Goal: Information Seeking & Learning: Learn about a topic

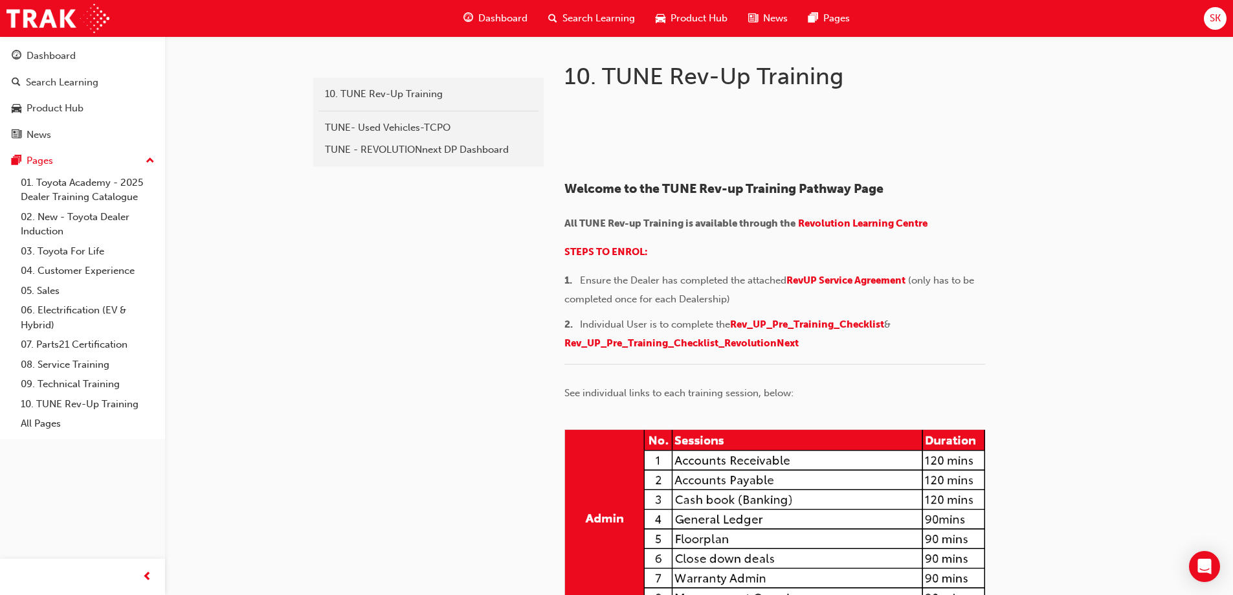
click at [504, 19] on span "Dashboard" at bounding box center [502, 18] width 49 height 15
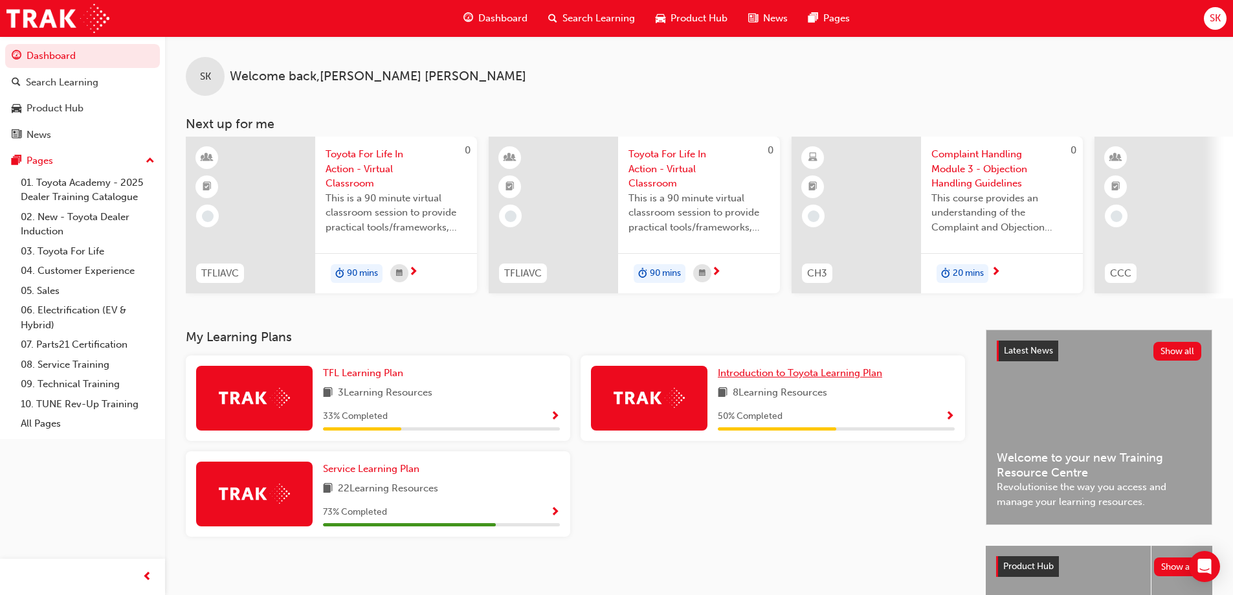
click at [830, 374] on span "Introduction to Toyota Learning Plan" at bounding box center [800, 373] width 164 height 12
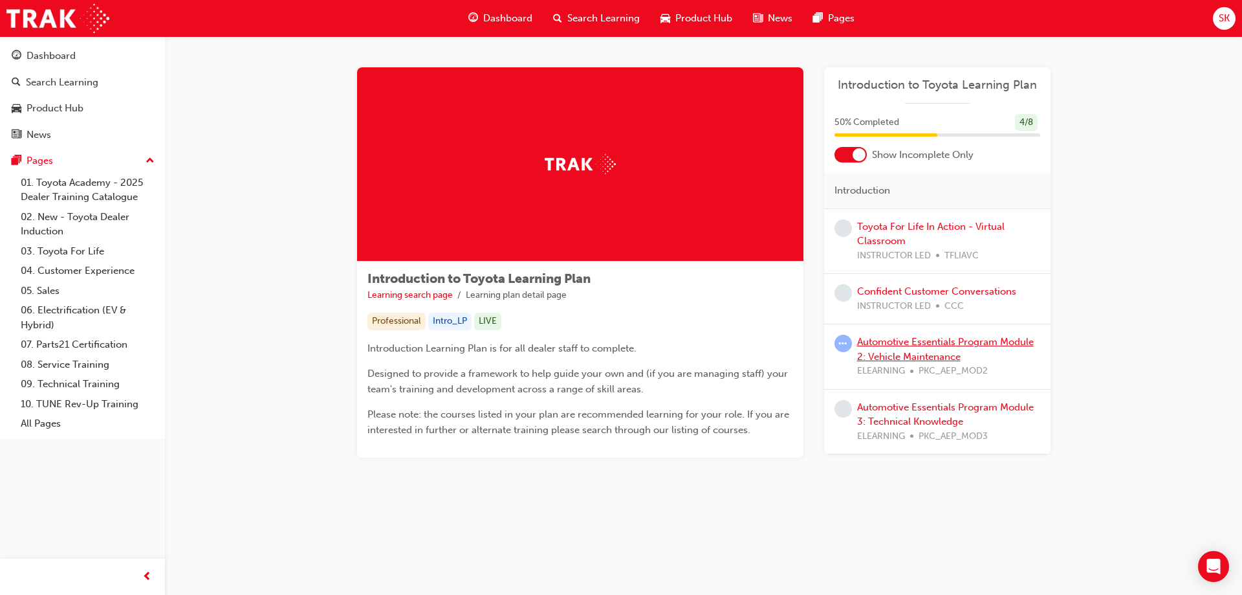
click at [913, 342] on link "Automotive Essentials Program Module 2: Vehicle Maintenance" at bounding box center [945, 349] width 177 height 27
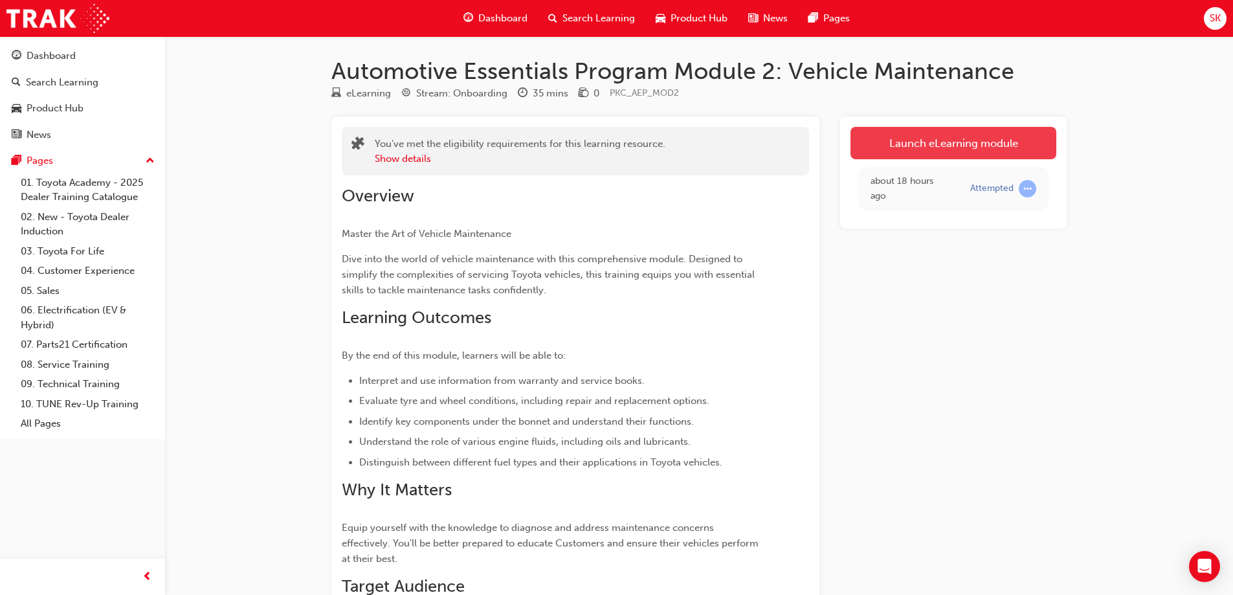
click at [889, 145] on link "Launch eLearning module" at bounding box center [953, 143] width 206 height 32
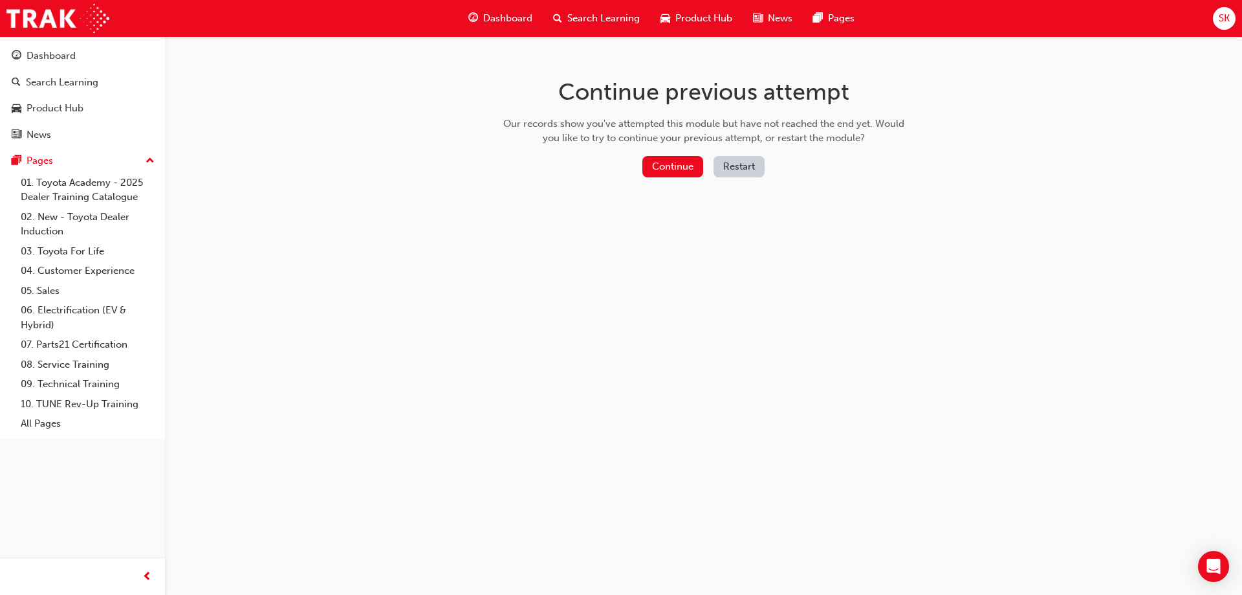
click at [690, 179] on div "Continue Restart" at bounding box center [704, 169] width 410 height 27
click at [688, 173] on button "Continue" at bounding box center [673, 166] width 61 height 21
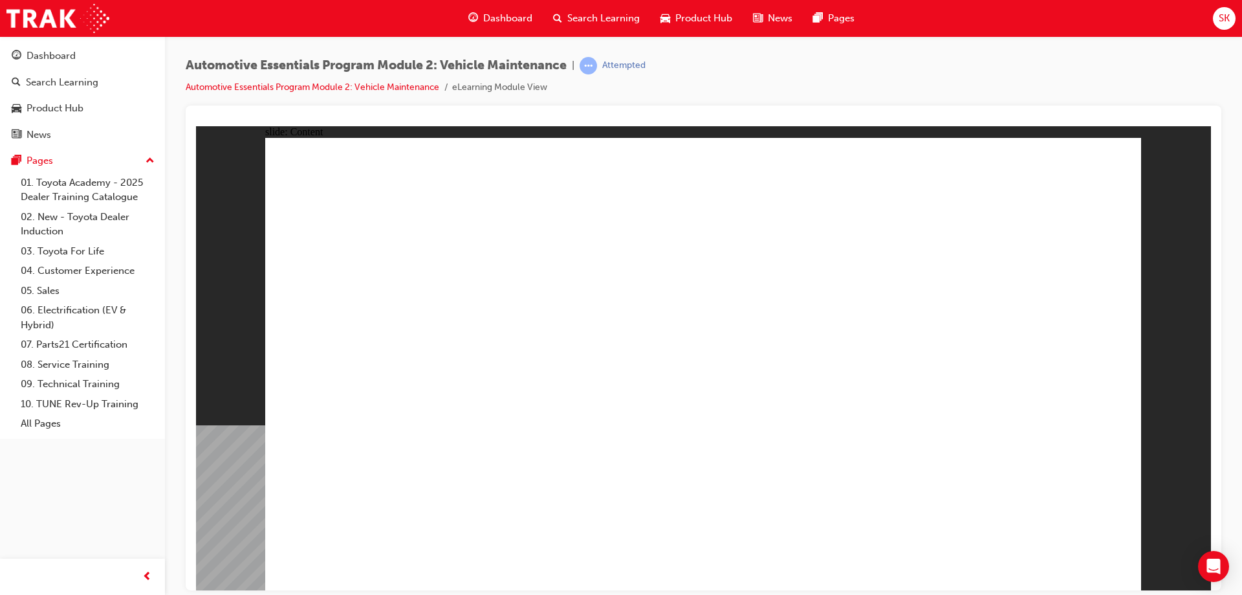
drag, startPoint x: 1107, startPoint y: 163, endPoint x: 1048, endPoint y: 307, distance: 155.6
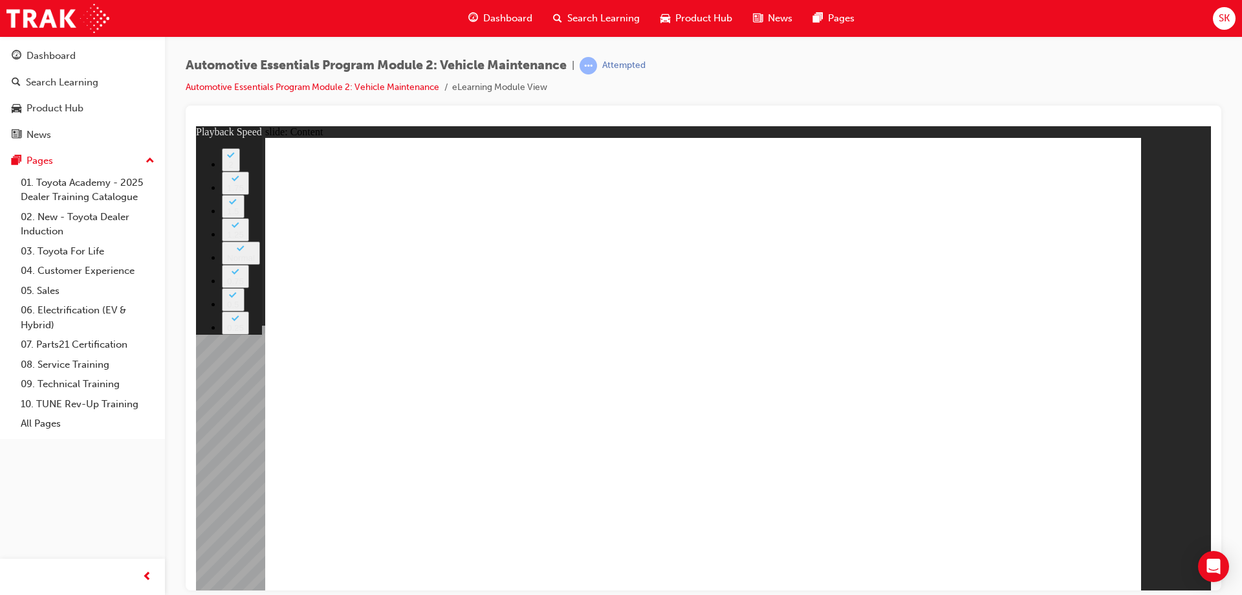
type input "8"
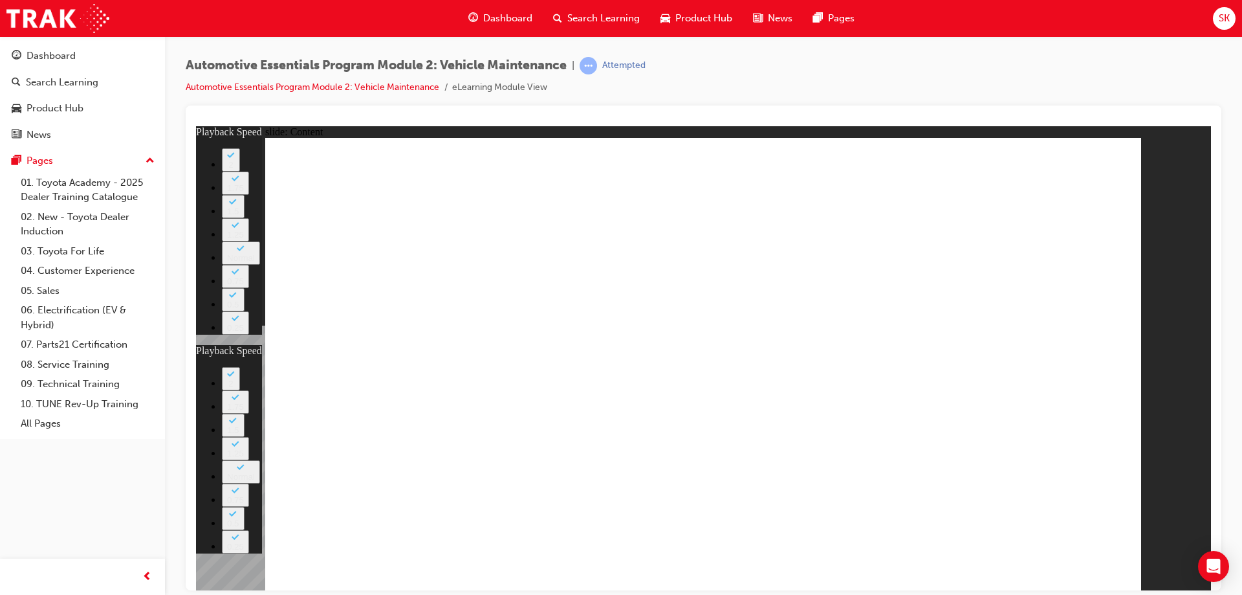
type input "20"
type input "8"
type input "20"
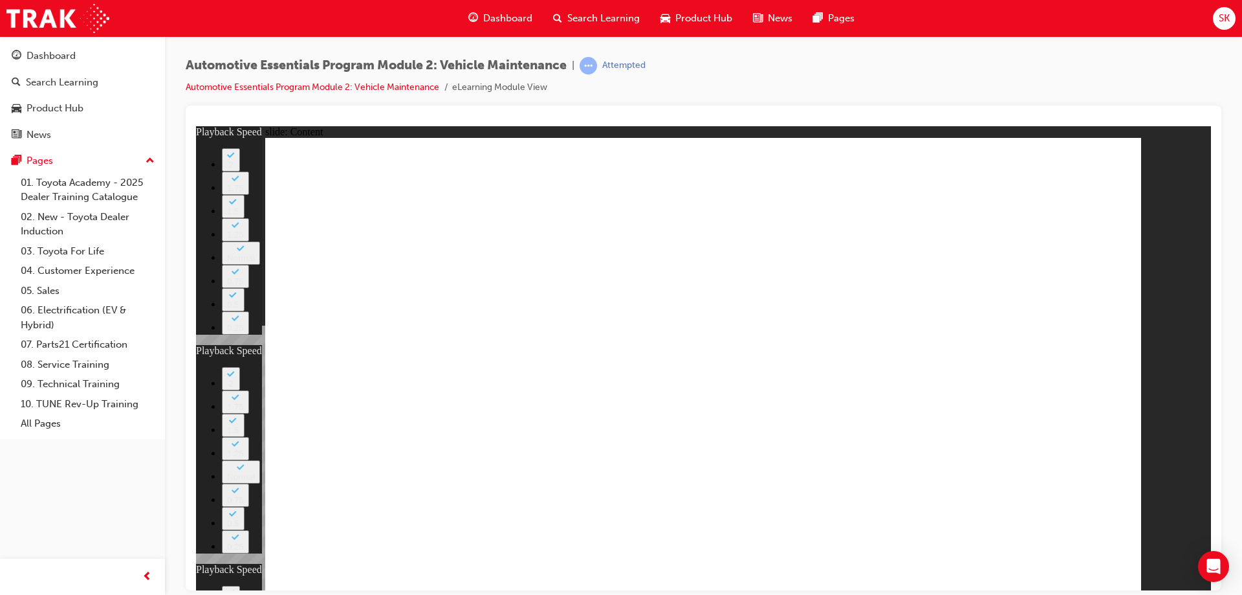
type input "12"
type input "8"
type input "20"
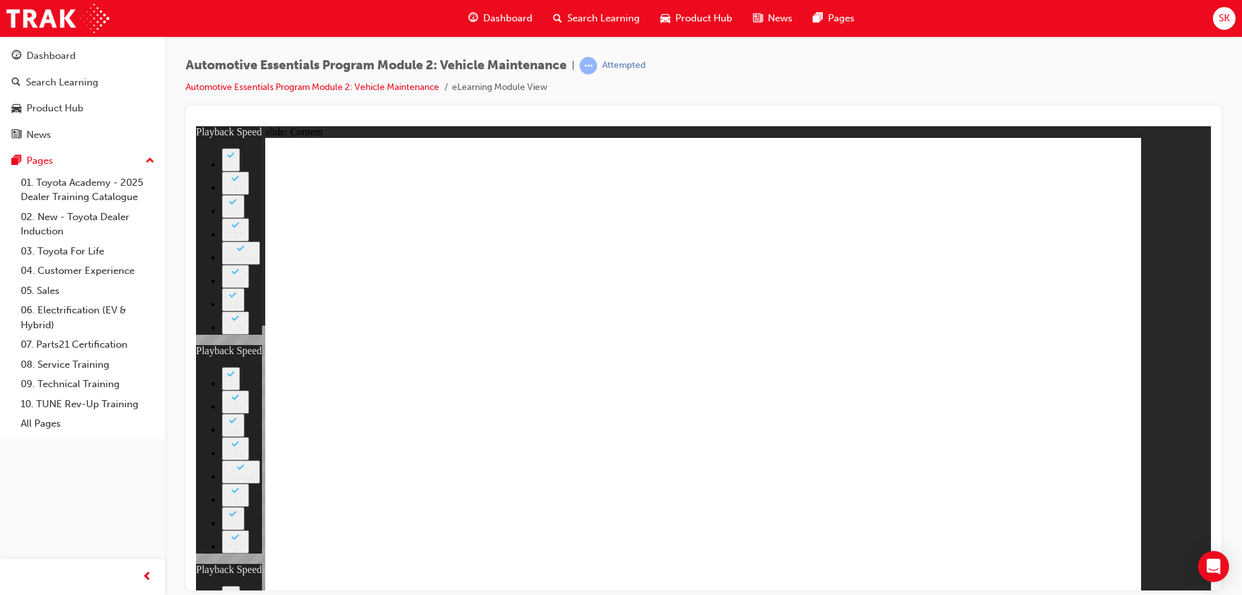
type input "12"
type input "40"
type input "8"
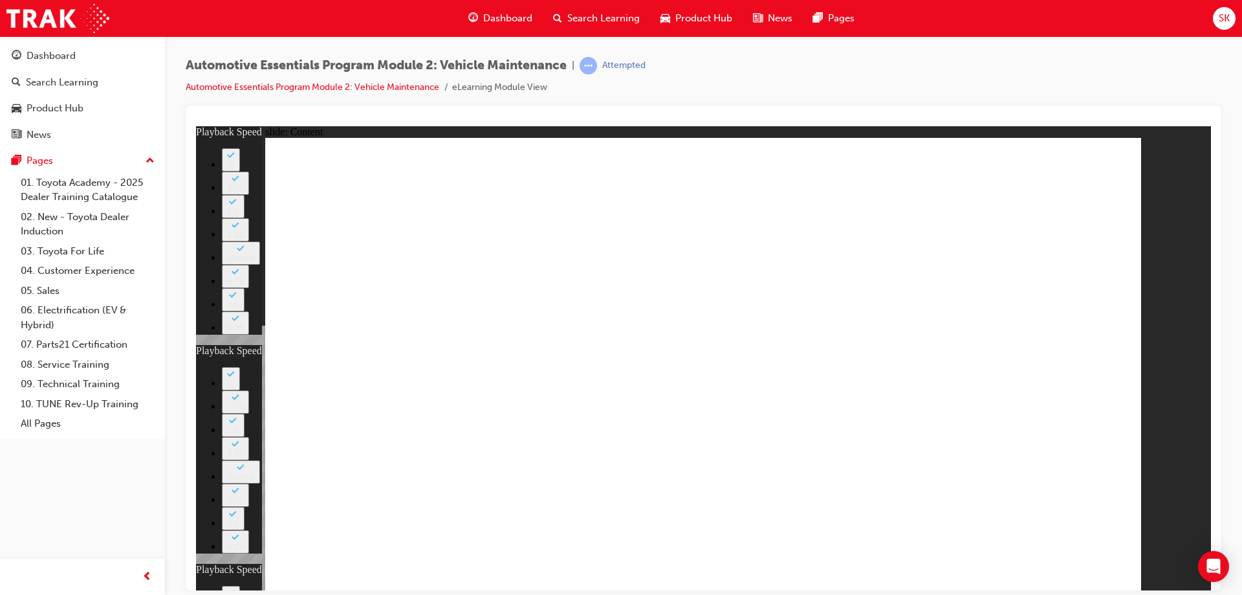
type input "20"
type input "12"
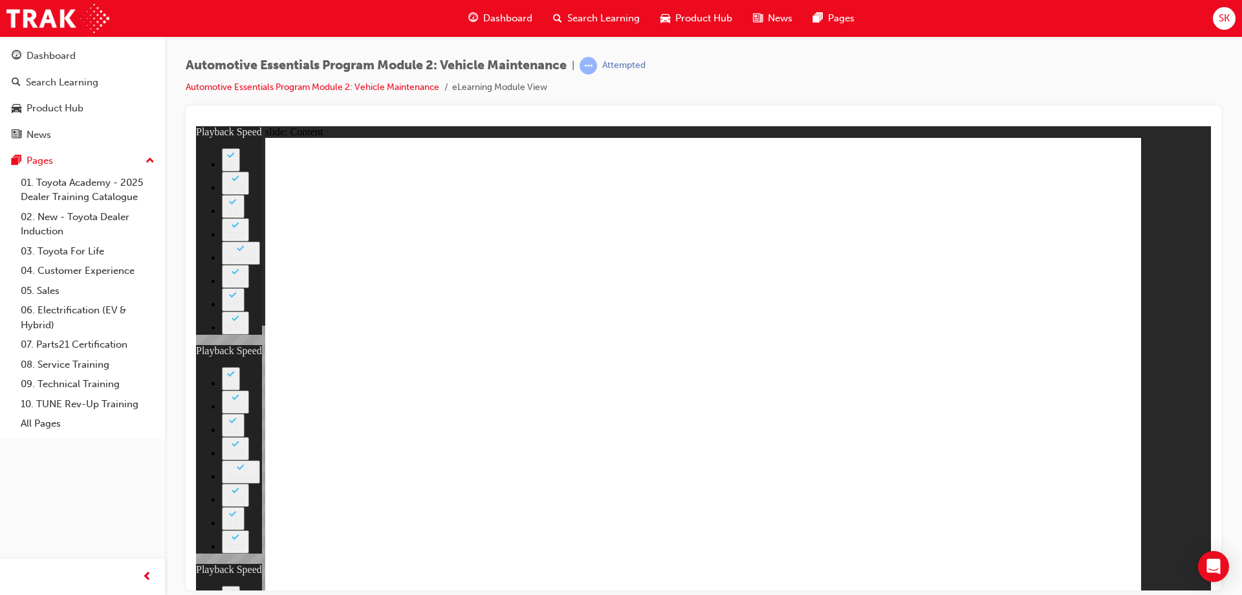
type input "8"
type input "20"
type input "12"
type input "40"
type input "12"
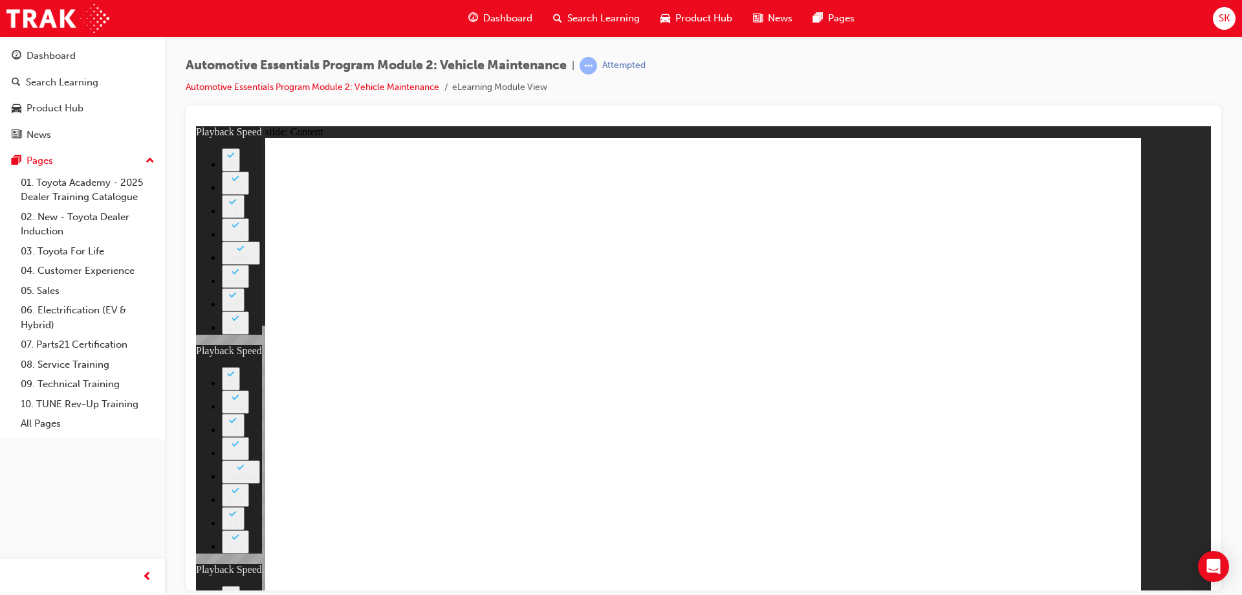
click at [1138, 155] on div "slide: Content Rectangle 1 close_hover.png Rectangle 1 Group 1 How do Customers…" at bounding box center [703, 358] width 1015 height 464
type input "8"
type input "20"
type input "12"
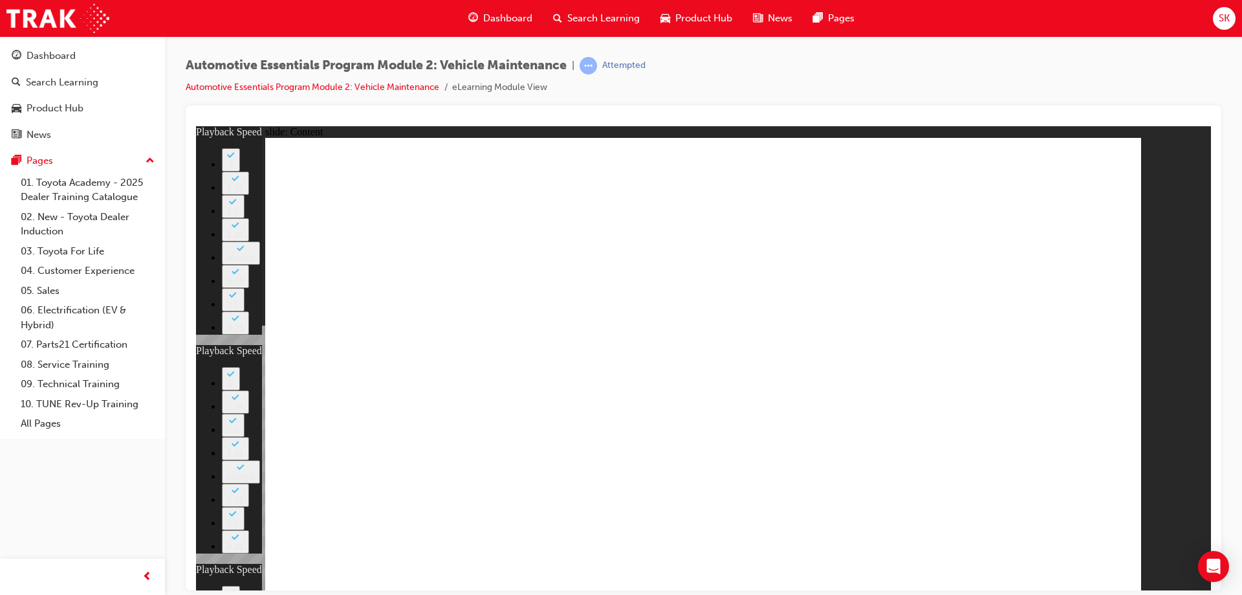
type input "40"
type input "12"
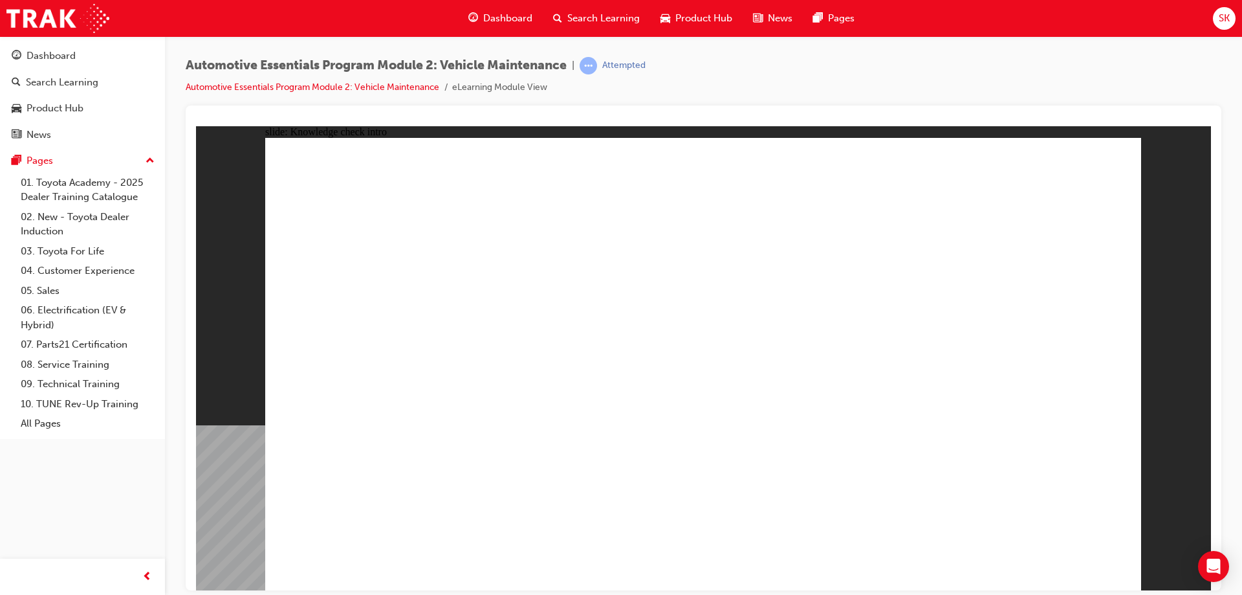
radio input "true"
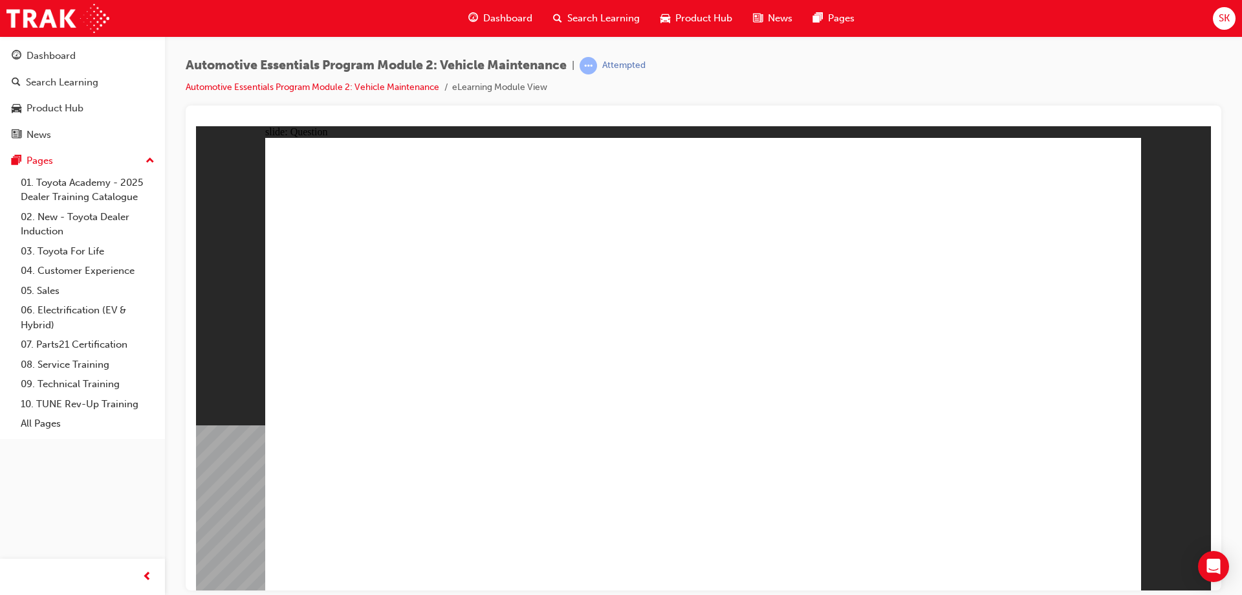
radio input "true"
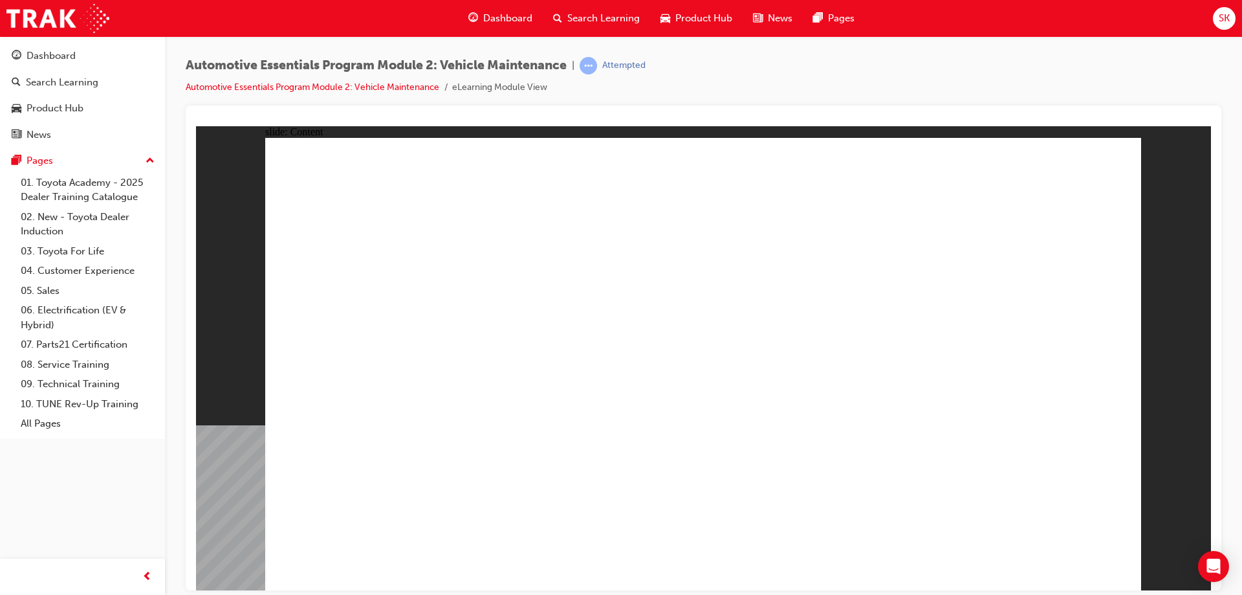
drag, startPoint x: 813, startPoint y: 369, endPoint x: 777, endPoint y: 500, distance: 135.6
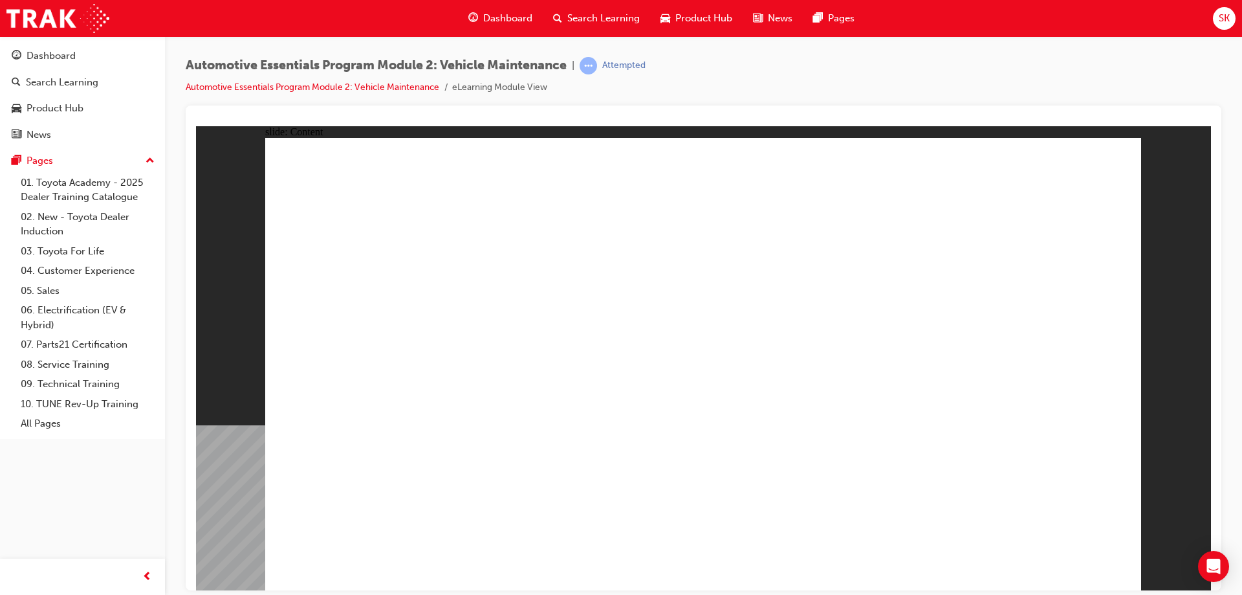
drag, startPoint x: 511, startPoint y: 303, endPoint x: 697, endPoint y: 342, distance: 189.6
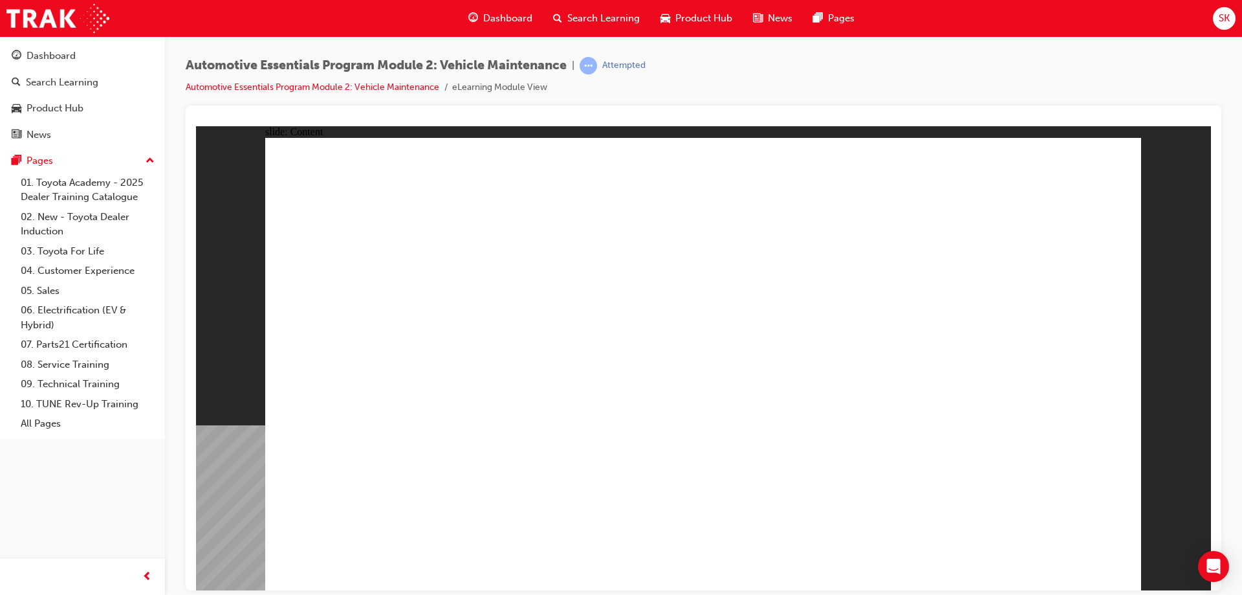
drag, startPoint x: 703, startPoint y: 338, endPoint x: 567, endPoint y: 308, distance: 139.9
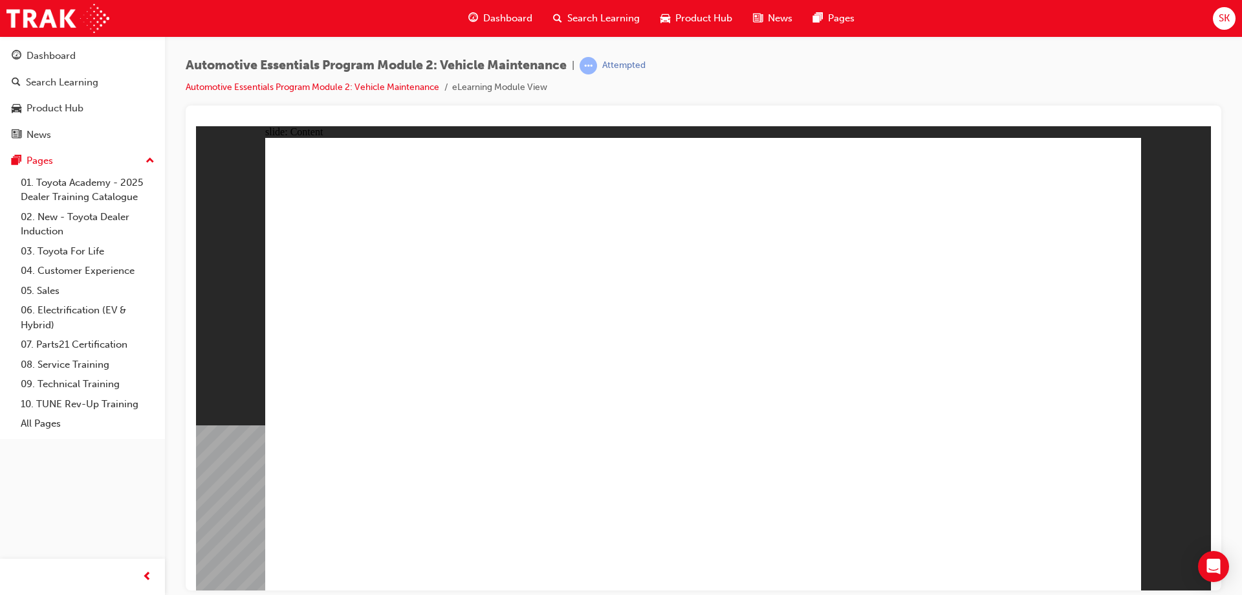
drag, startPoint x: 421, startPoint y: 296, endPoint x: 368, endPoint y: 182, distance: 126.2
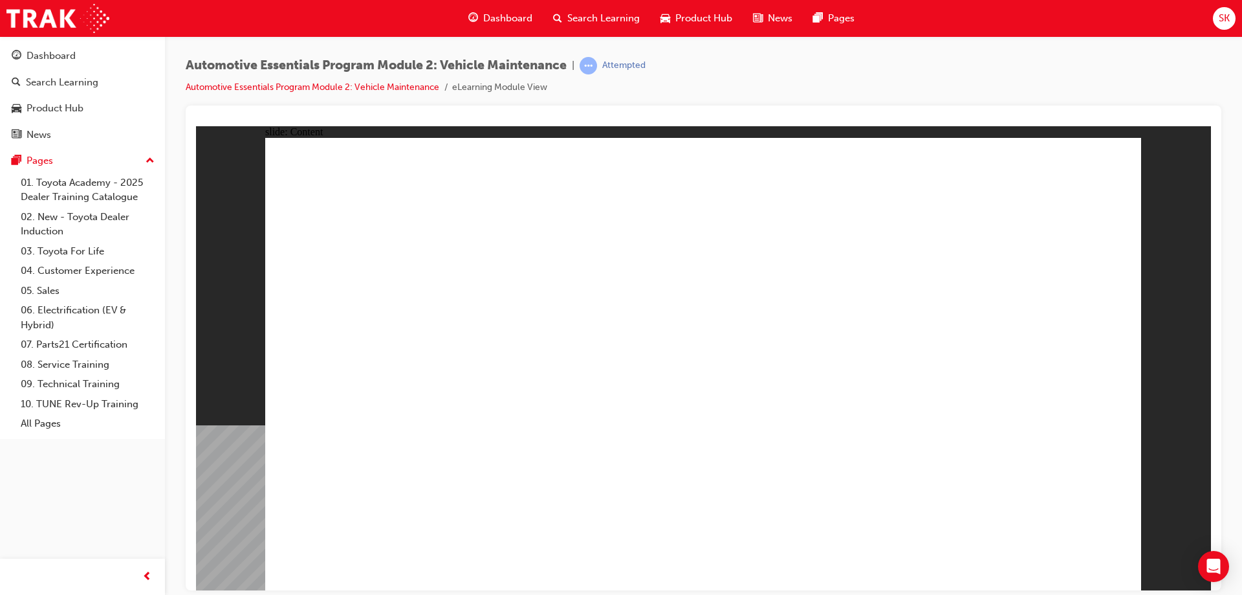
drag, startPoint x: 753, startPoint y: 327, endPoint x: 765, endPoint y: 333, distance: 14.2
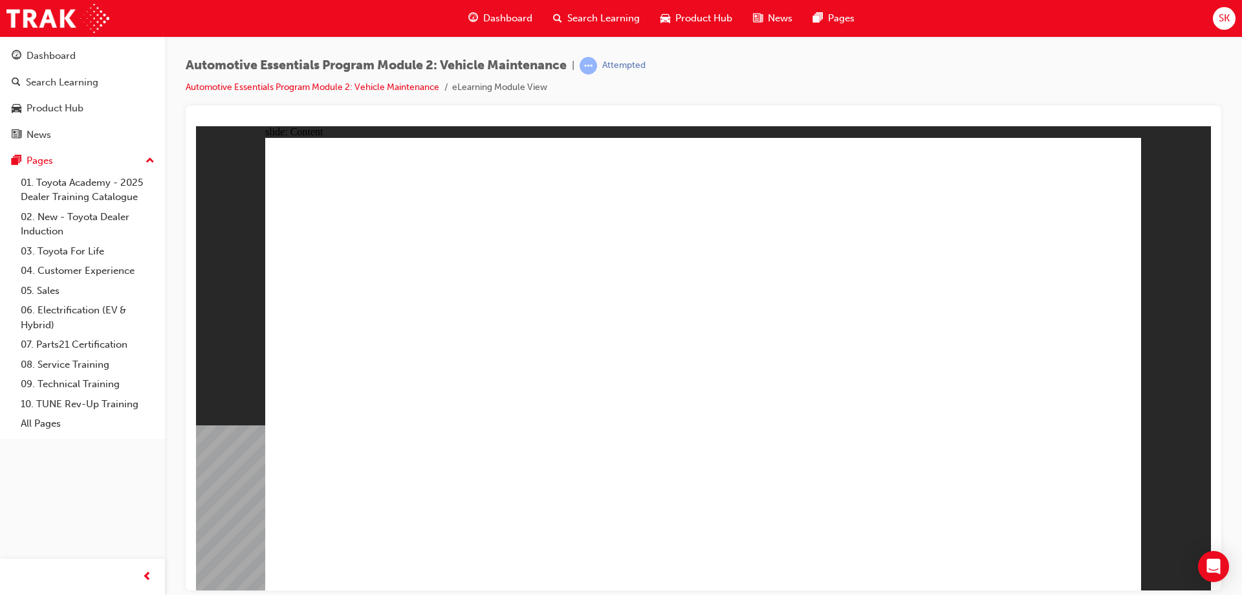
radio input "true"
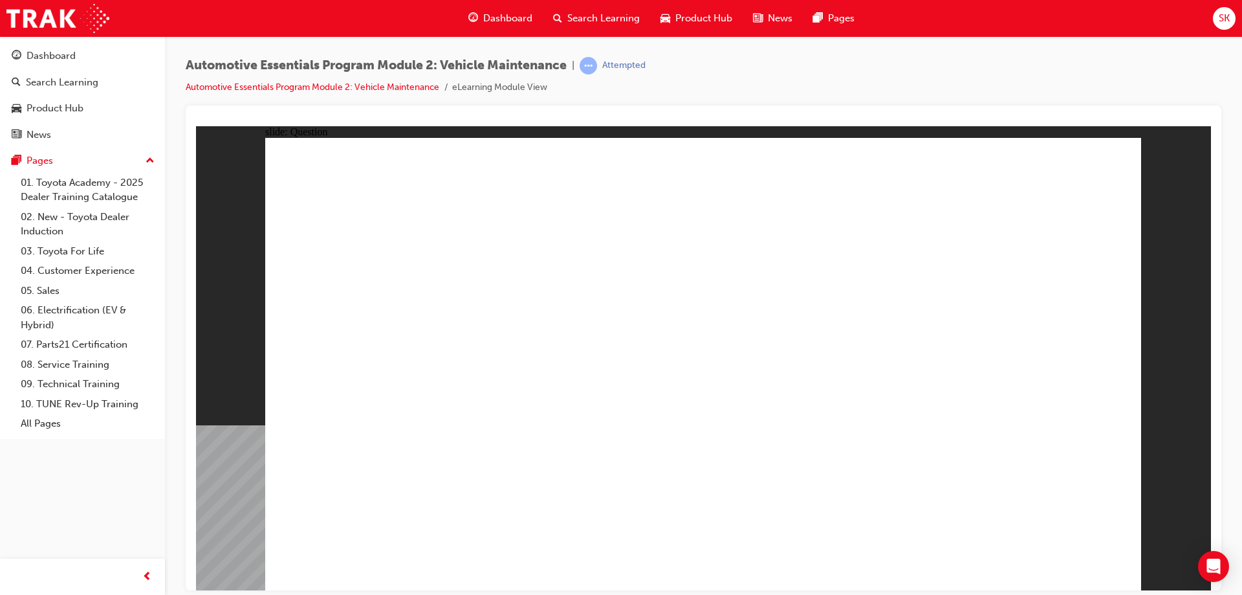
drag, startPoint x: 665, startPoint y: 408, endPoint x: 677, endPoint y: 430, distance: 24.6
radio input "true"
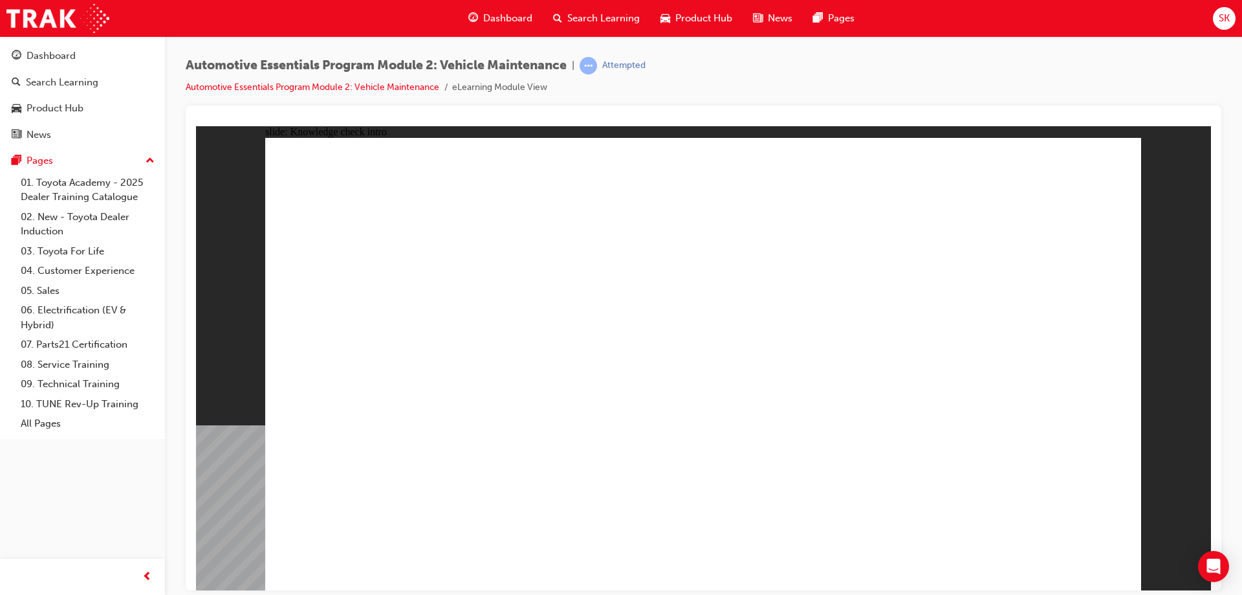
radio input "true"
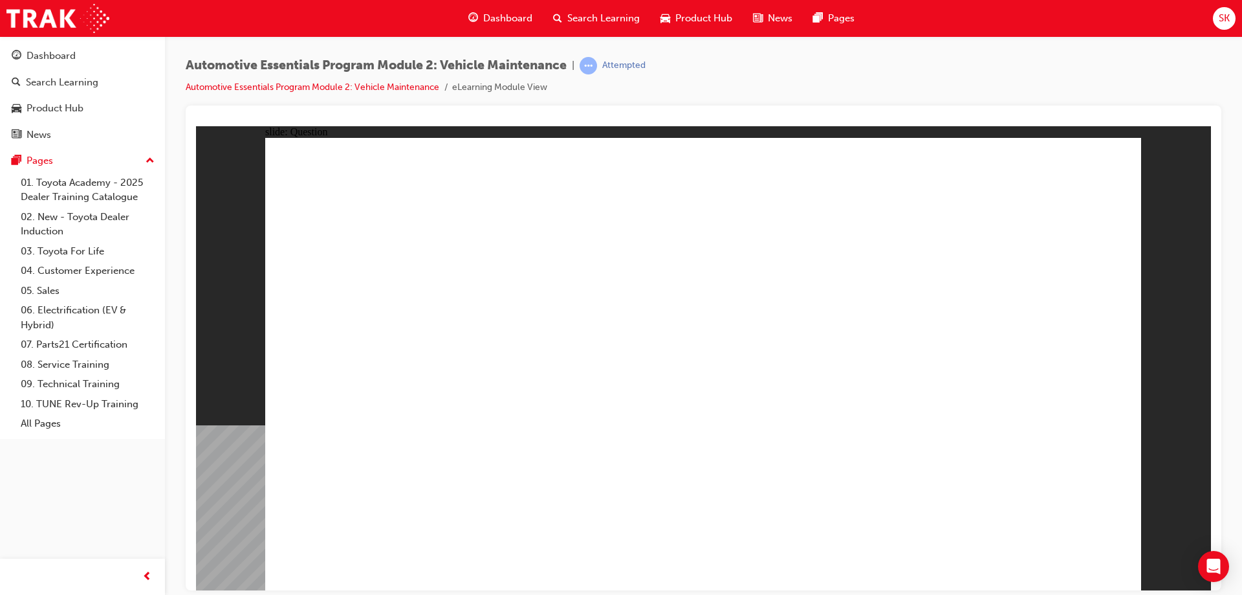
radio input "true"
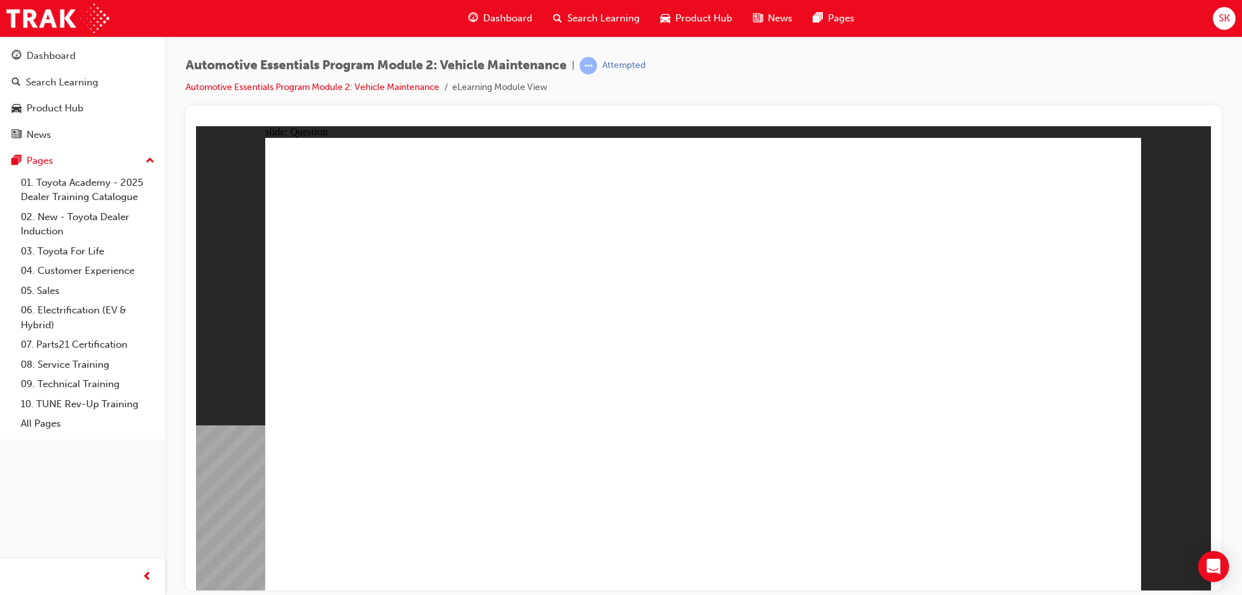
drag, startPoint x: 785, startPoint y: 310, endPoint x: 852, endPoint y: 370, distance: 89.8
radio input "true"
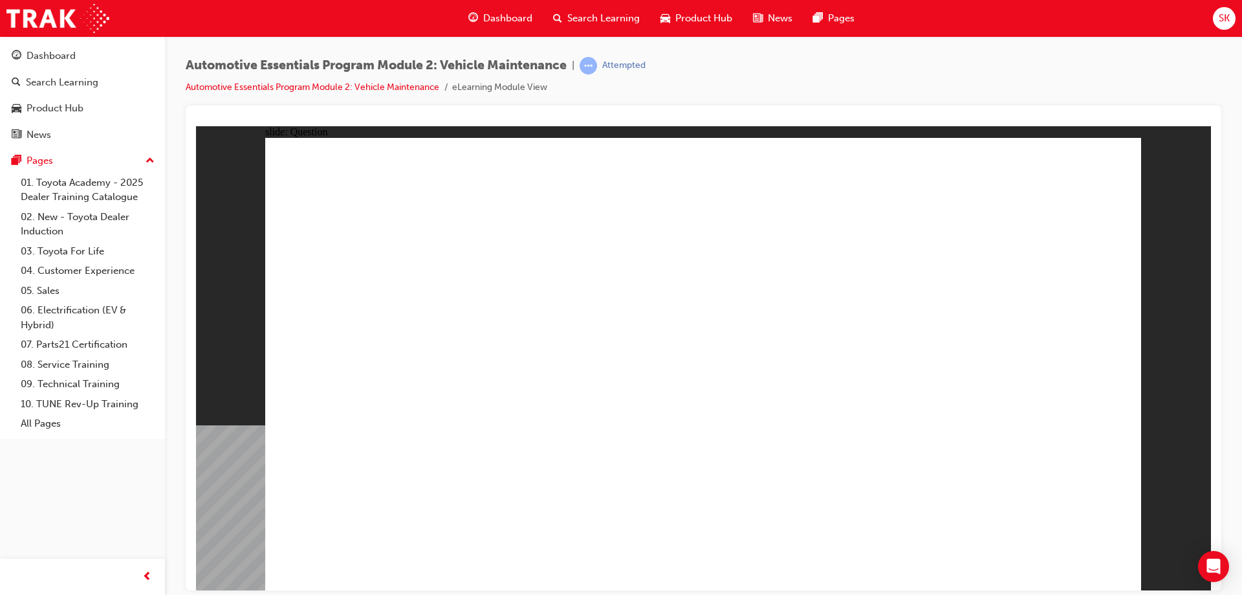
radio input "false"
radio input "true"
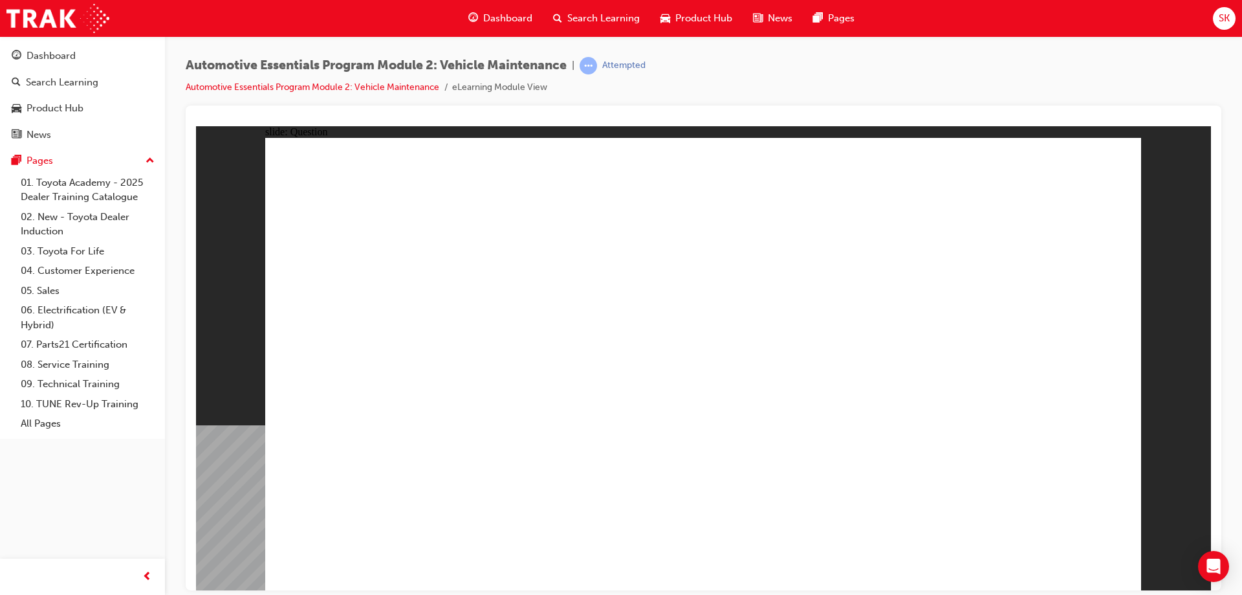
radio input "true"
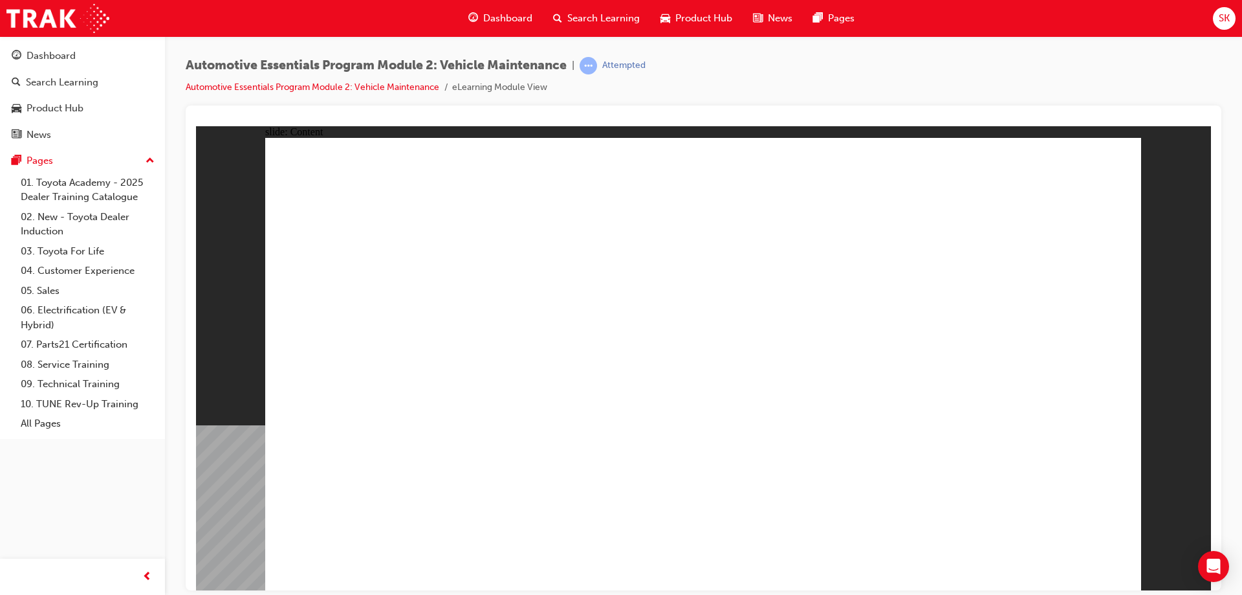
drag, startPoint x: 538, startPoint y: 478, endPoint x: 581, endPoint y: 454, distance: 49.5
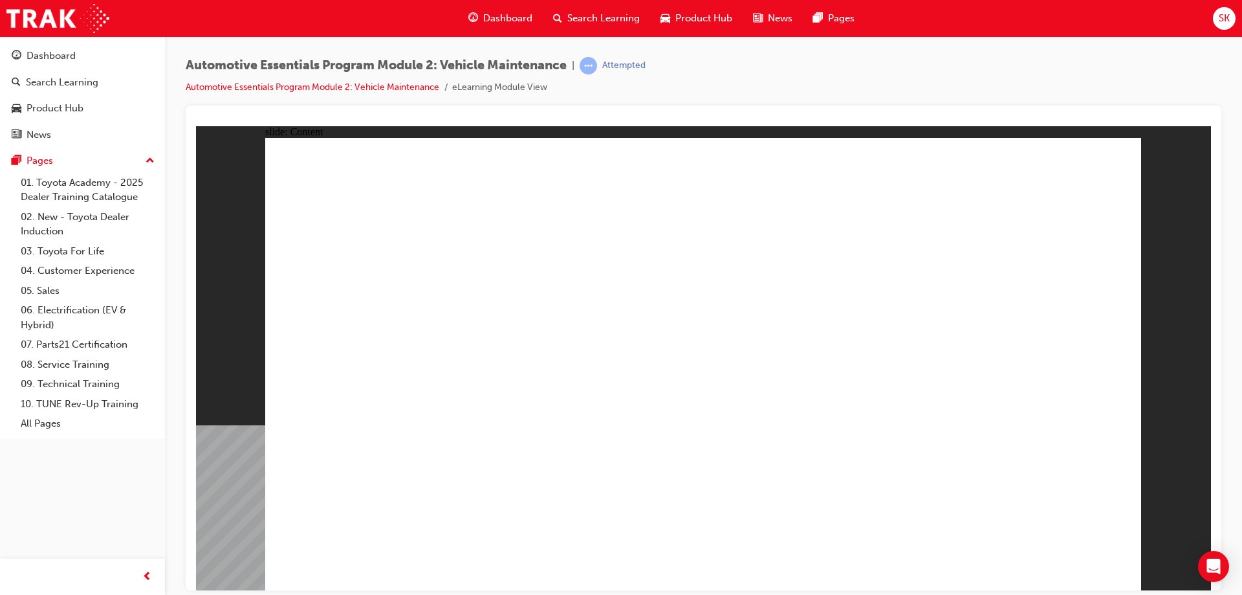
drag, startPoint x: 1136, startPoint y: 159, endPoint x: 1132, endPoint y: 199, distance: 39.7
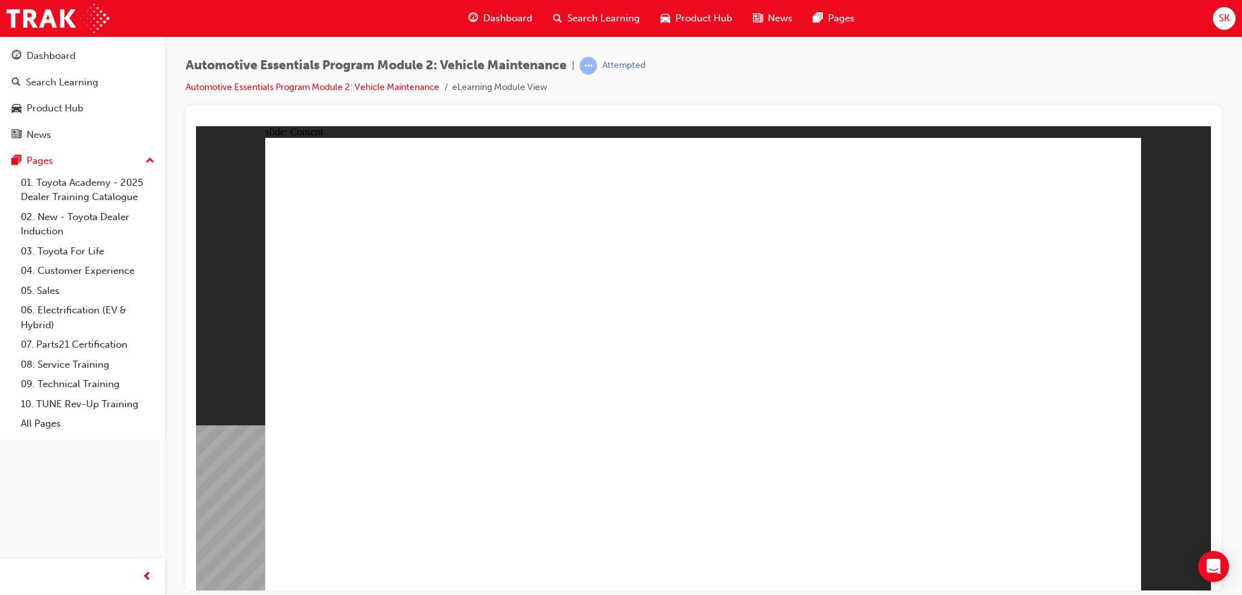
radio input "true"
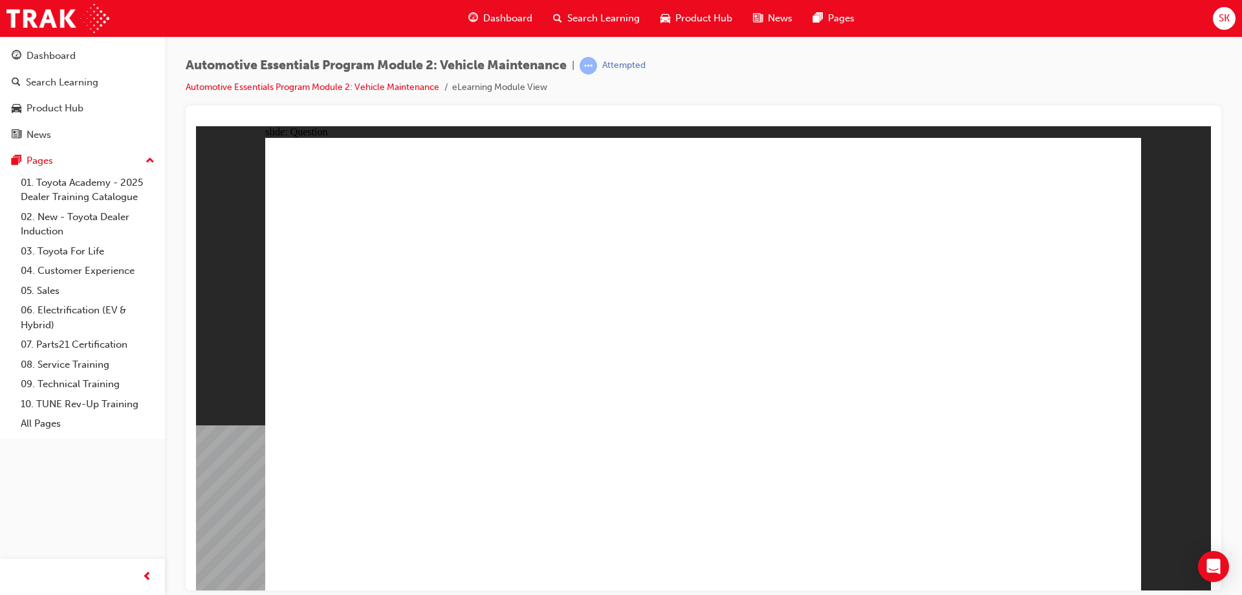
radio input "true"
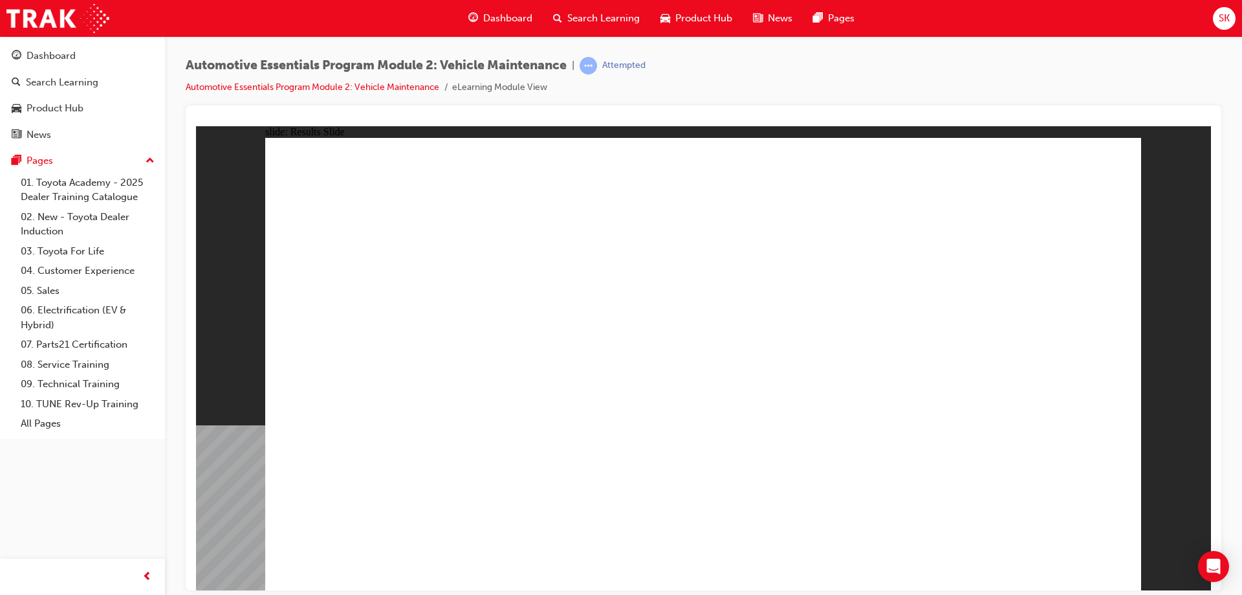
radio input "true"
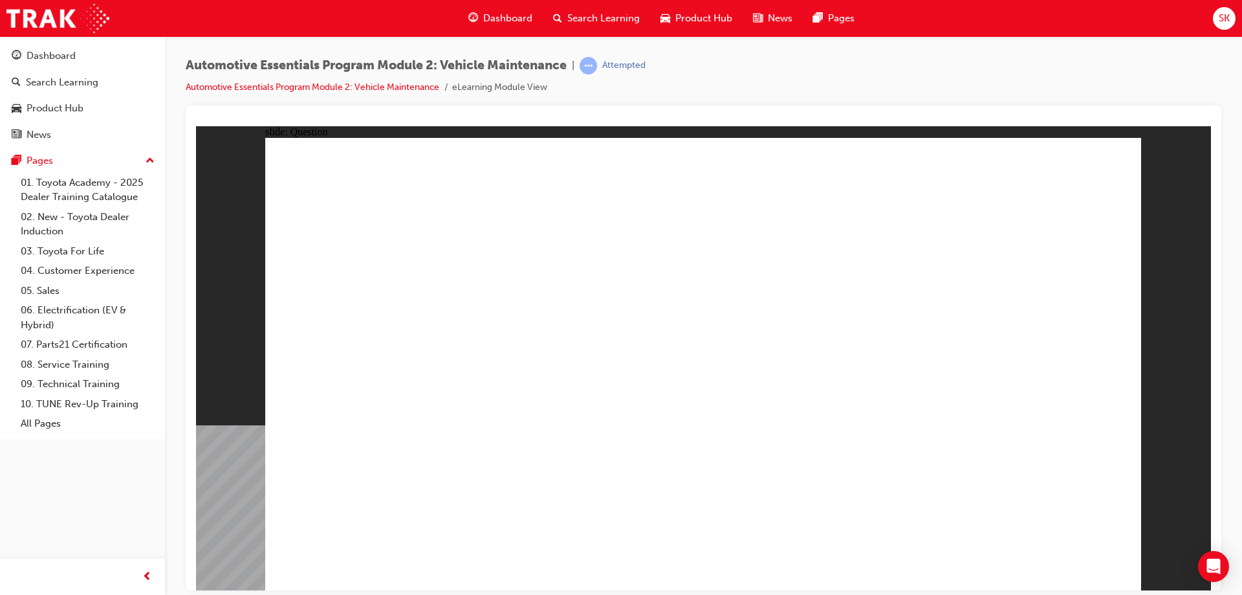
radio input "true"
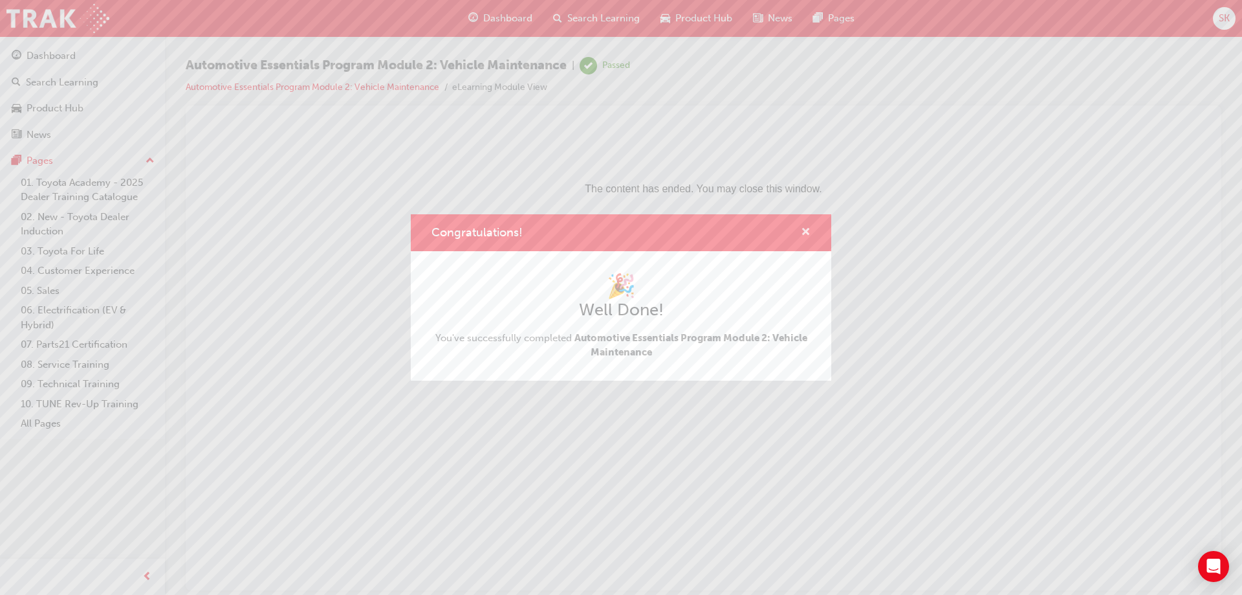
click at [809, 231] on span "cross-icon" at bounding box center [806, 233] width 10 height 12
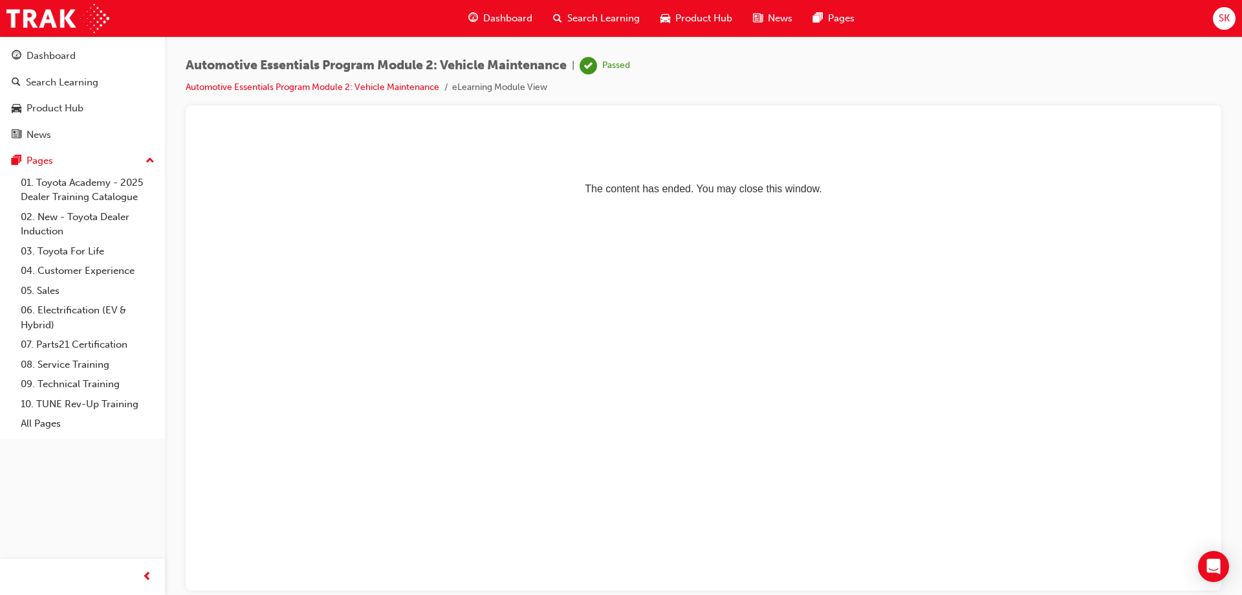
click at [510, 14] on span "Dashboard" at bounding box center [507, 18] width 49 height 15
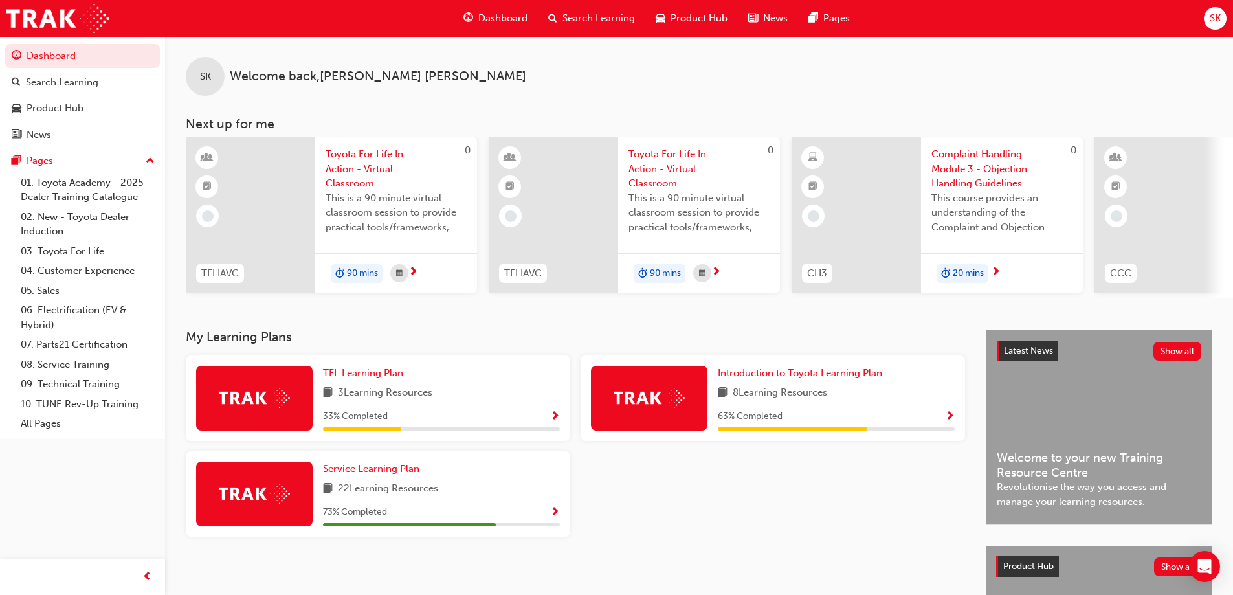
click at [764, 377] on span "Introduction to Toyota Learning Plan" at bounding box center [800, 373] width 164 height 12
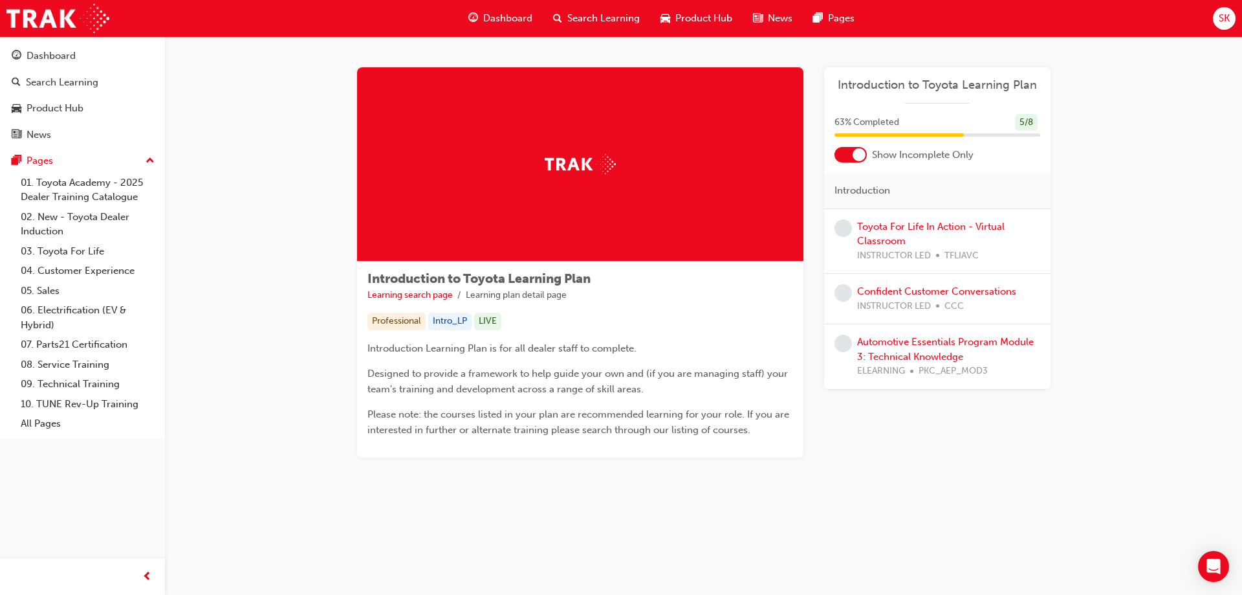
click at [964, 347] on div "Automotive Essentials Program Module 3: Technical Knowledge ELEARNING PKC_AEP_M…" at bounding box center [948, 357] width 183 height 44
click at [989, 336] on link "Automotive Essentials Program Module 3: Technical Knowledge" at bounding box center [945, 349] width 177 height 27
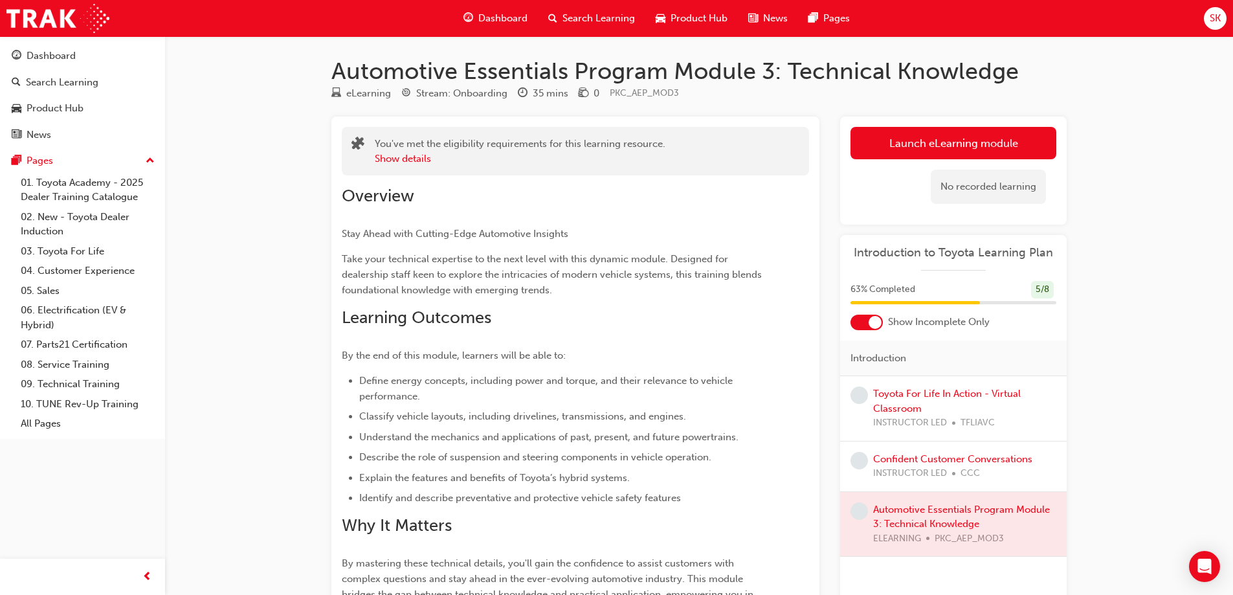
click at [989, 166] on div "No recorded learning" at bounding box center [953, 186] width 206 height 55
click at [1010, 155] on link "Launch eLearning module" at bounding box center [953, 143] width 206 height 32
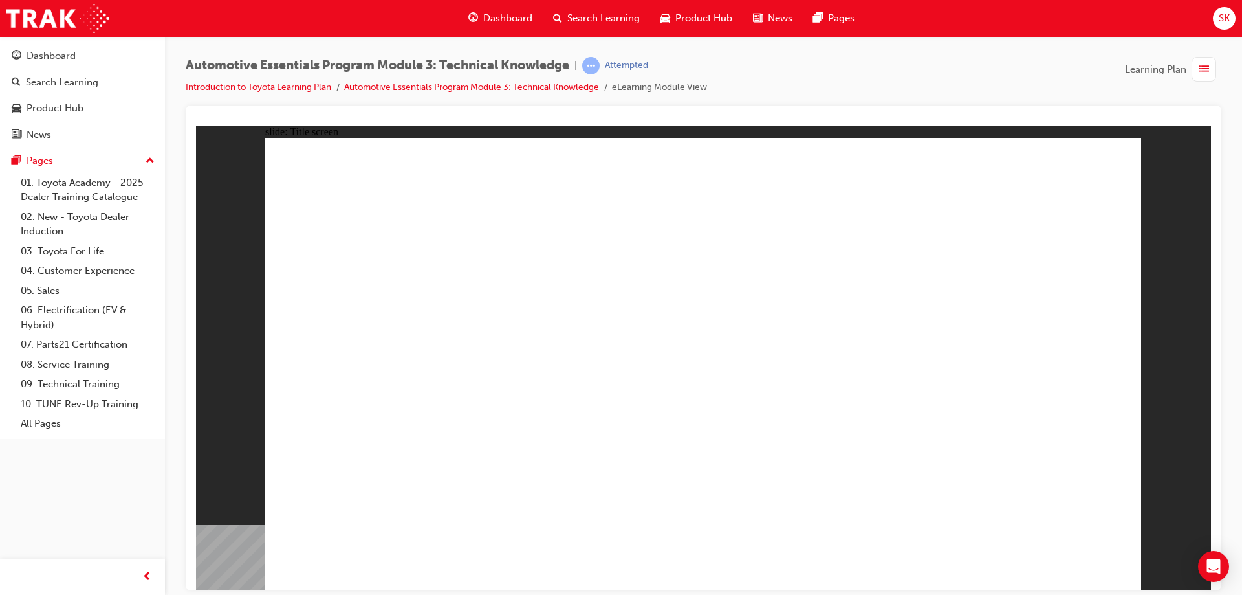
drag, startPoint x: 707, startPoint y: 537, endPoint x: 775, endPoint y: 485, distance: 85.8
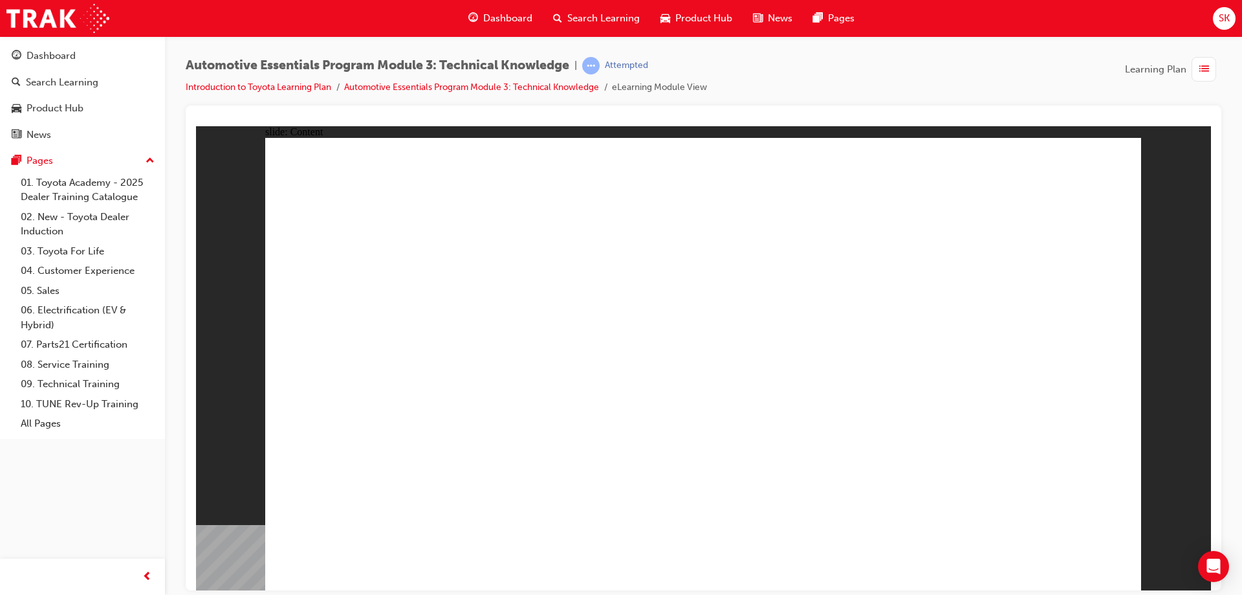
drag, startPoint x: 413, startPoint y: 171, endPoint x: 430, endPoint y: 264, distance: 94.7
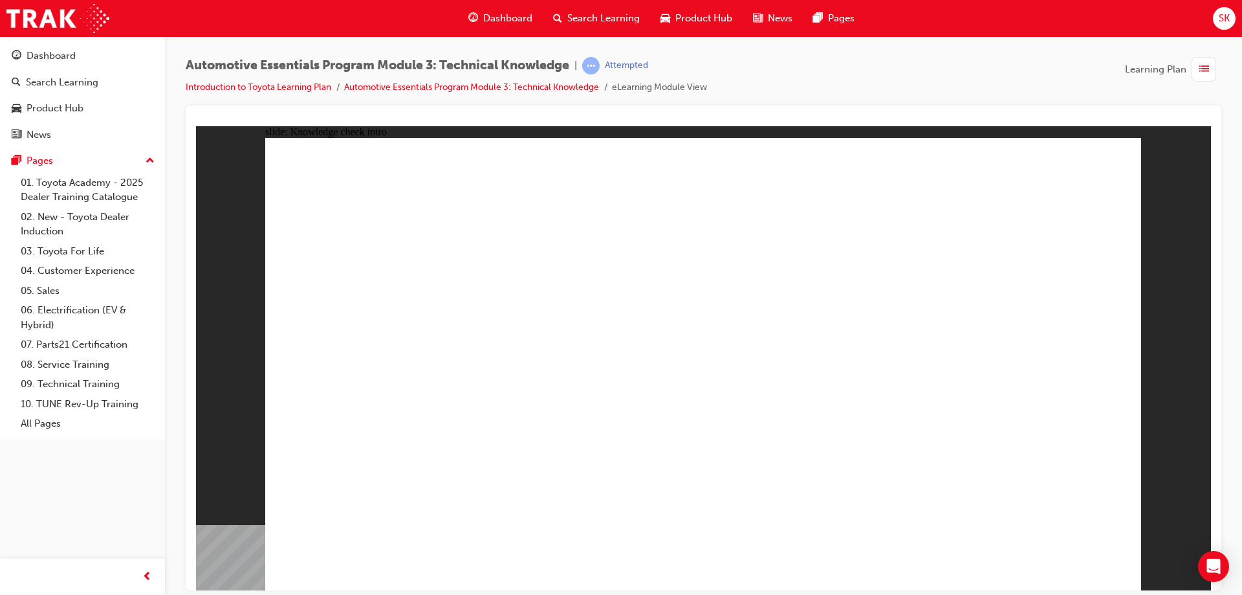
radio input "true"
drag, startPoint x: 1038, startPoint y: 538, endPoint x: 1042, endPoint y: 544, distance: 7.0
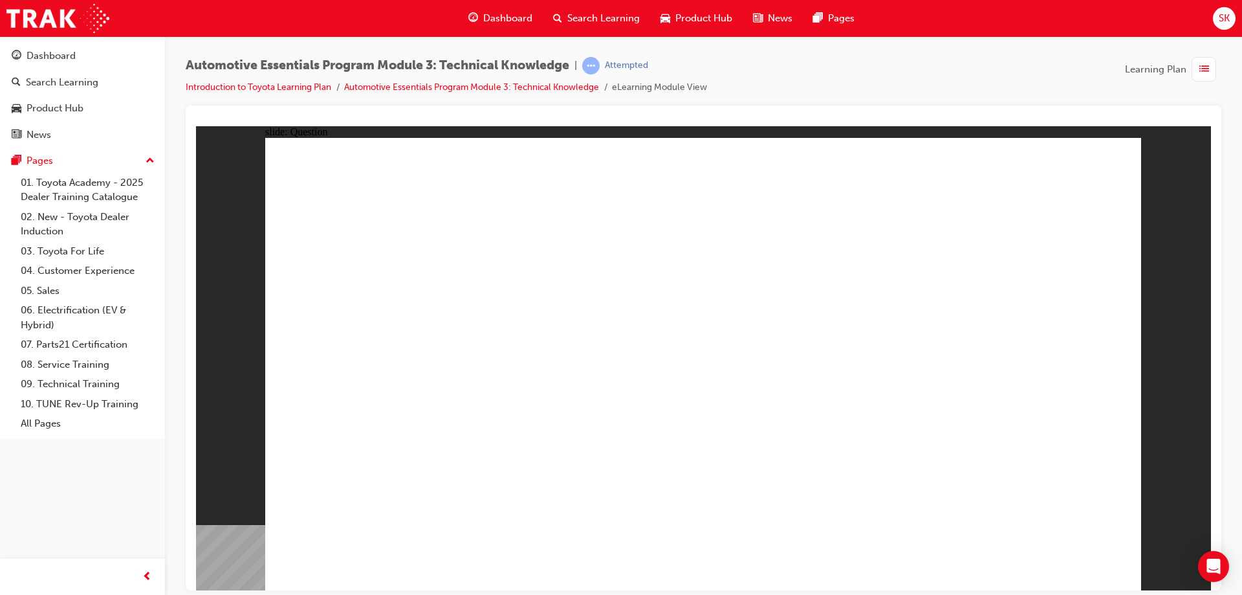
radio input "true"
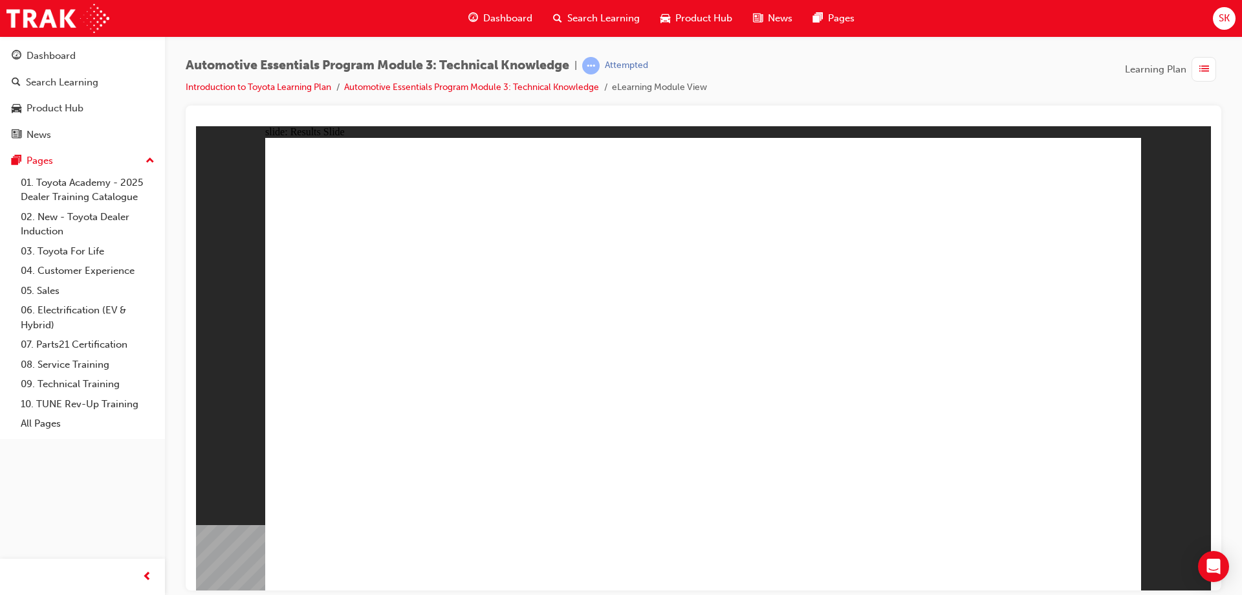
drag, startPoint x: 1029, startPoint y: 547, endPoint x: 1092, endPoint y: 565, distance: 66.0
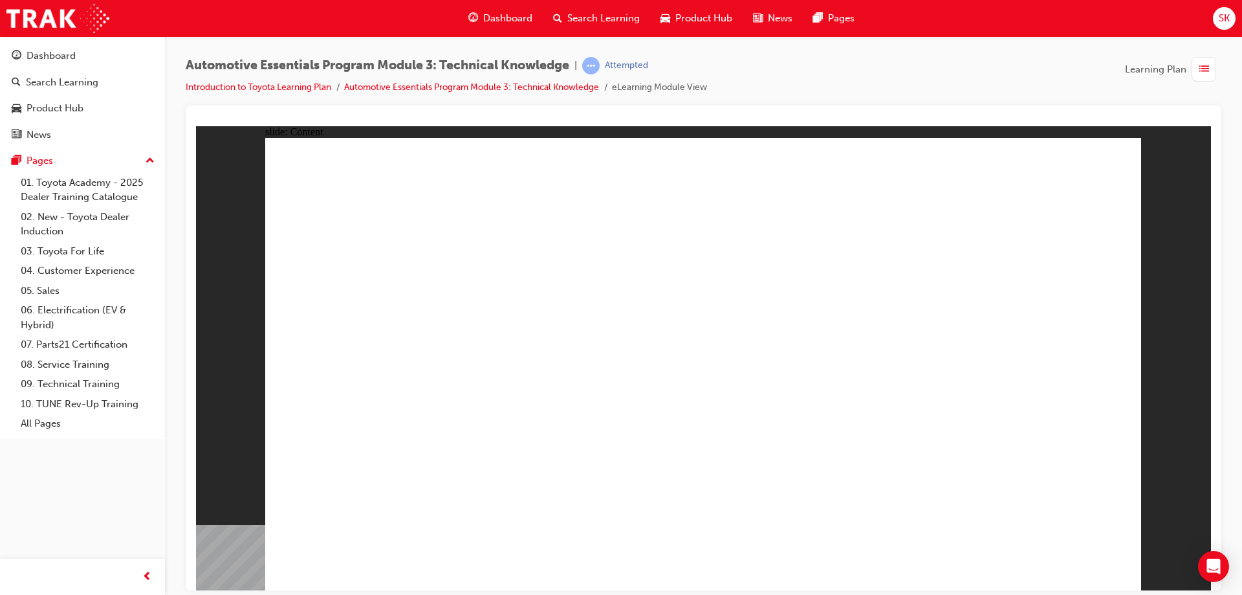
drag, startPoint x: 1099, startPoint y: 184, endPoint x: 1058, endPoint y: 169, distance: 44.2
drag, startPoint x: 731, startPoint y: 509, endPoint x: 746, endPoint y: 512, distance: 16.0
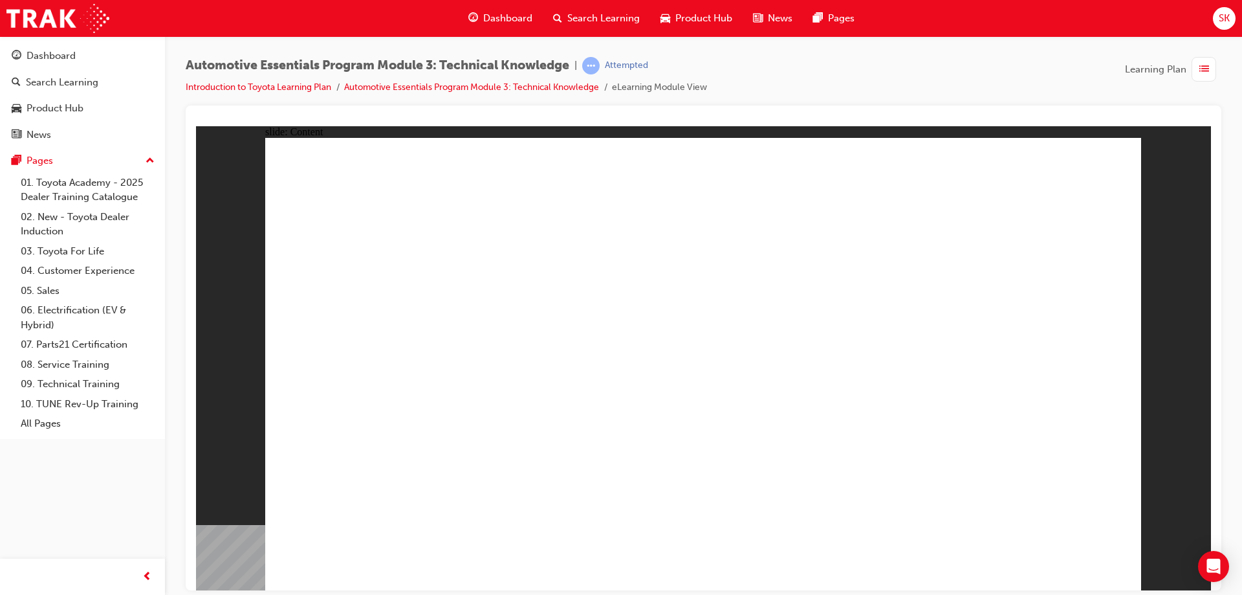
drag, startPoint x: 1033, startPoint y: 559, endPoint x: 1064, endPoint y: 560, distance: 31.7
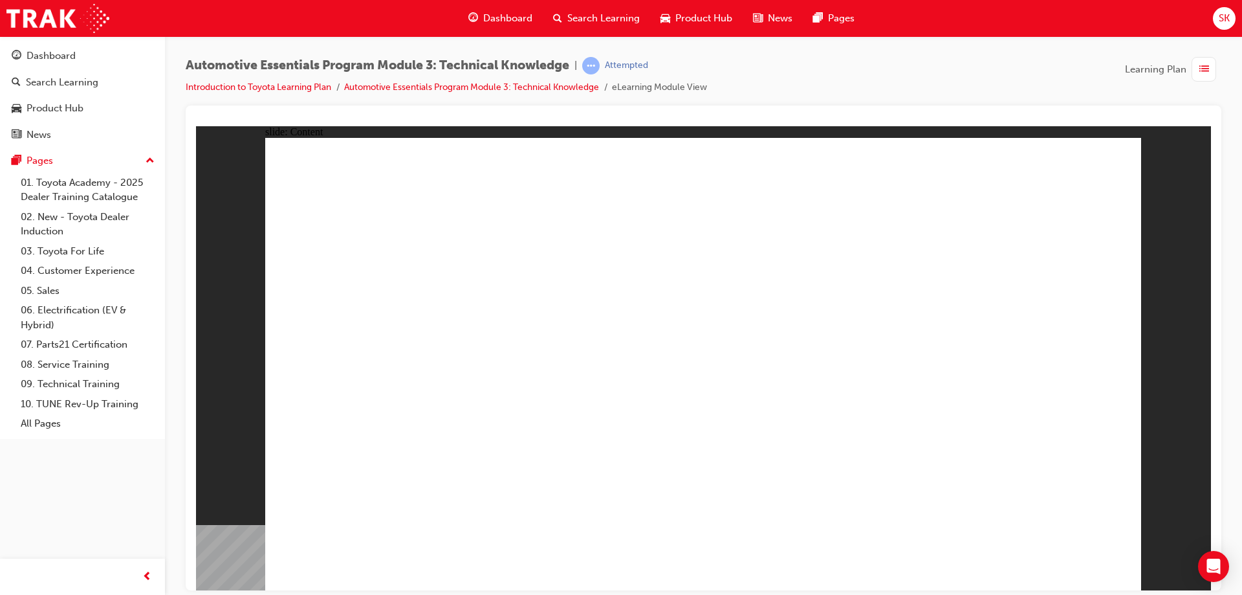
radio input "true"
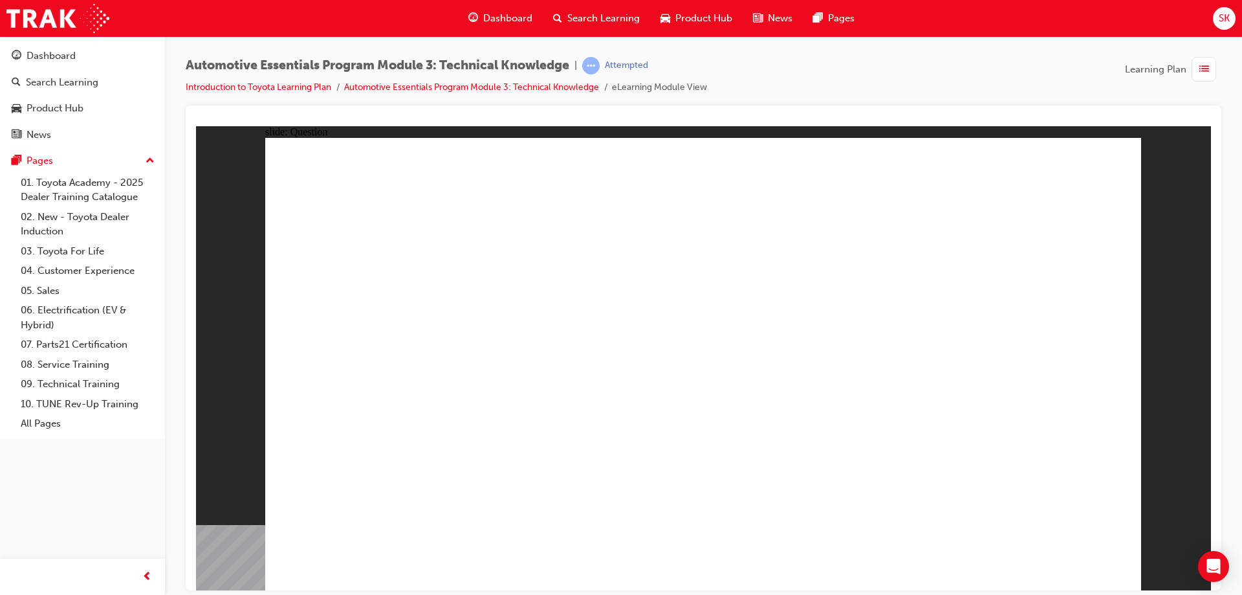
radio input "true"
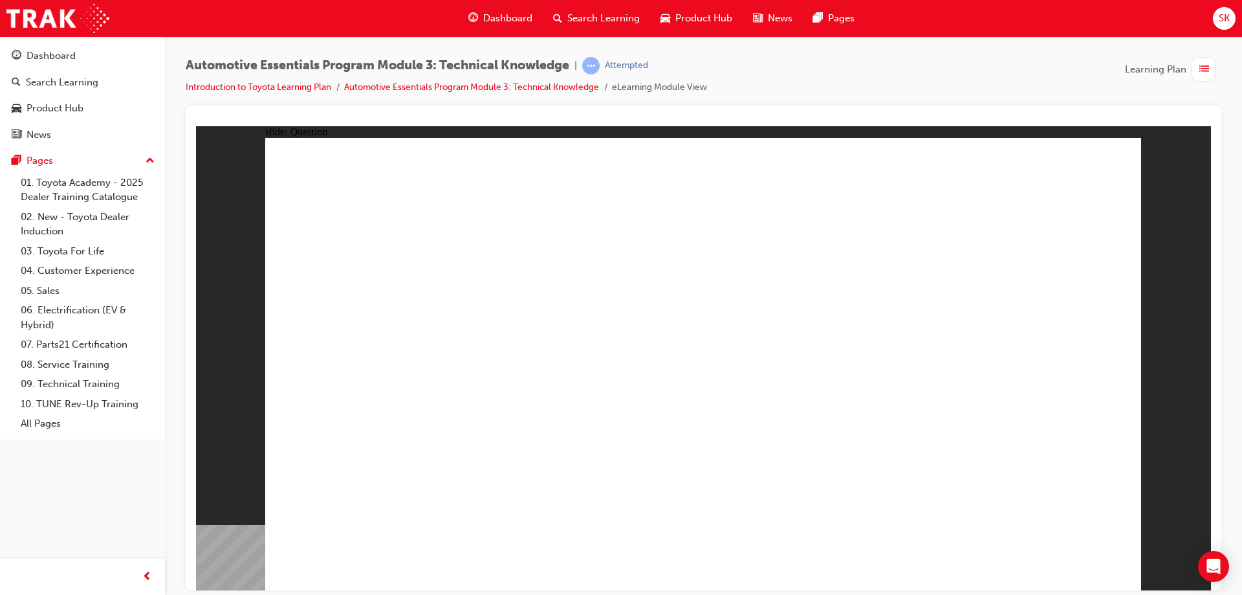
radio input "true"
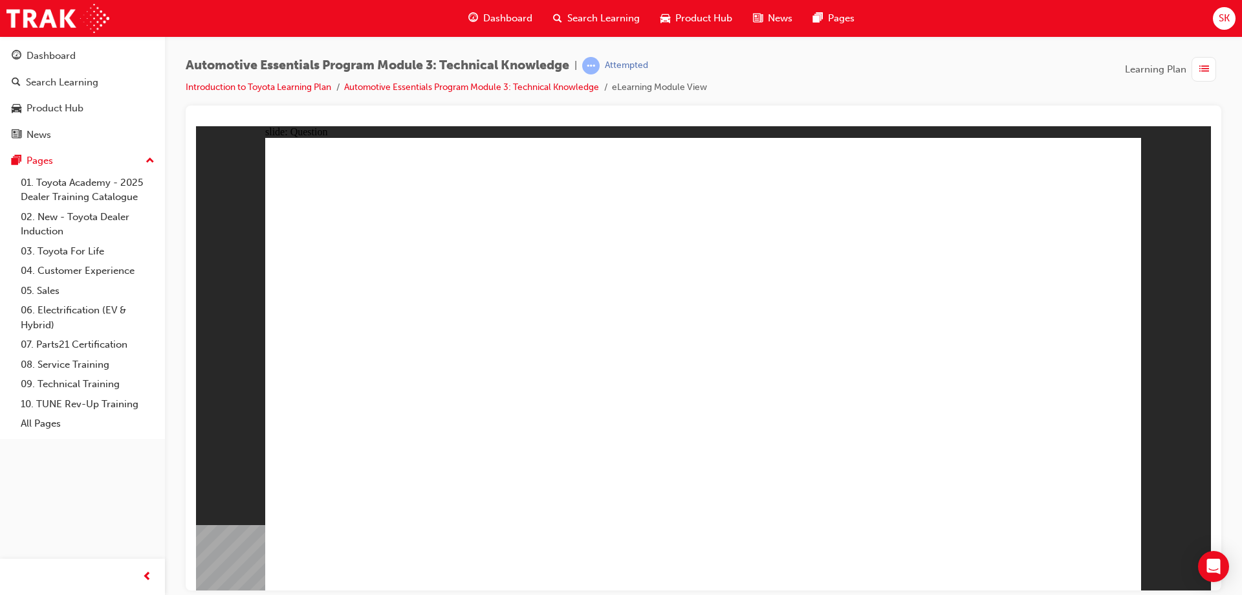
radio input "true"
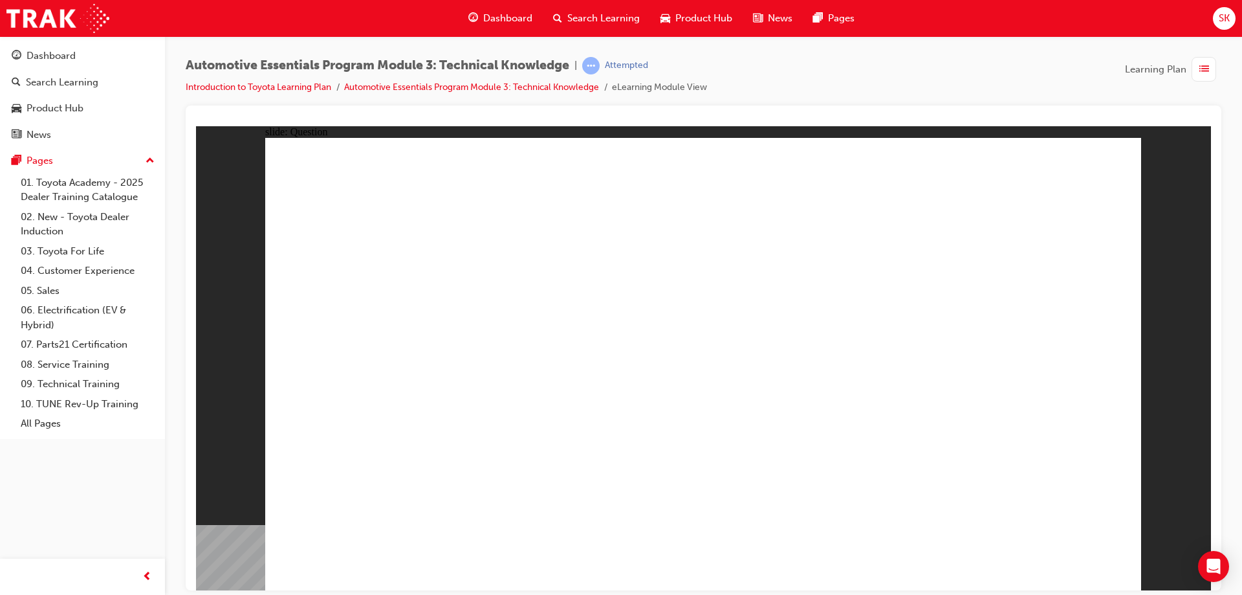
drag, startPoint x: 1024, startPoint y: 556, endPoint x: 1045, endPoint y: 562, distance: 22.1
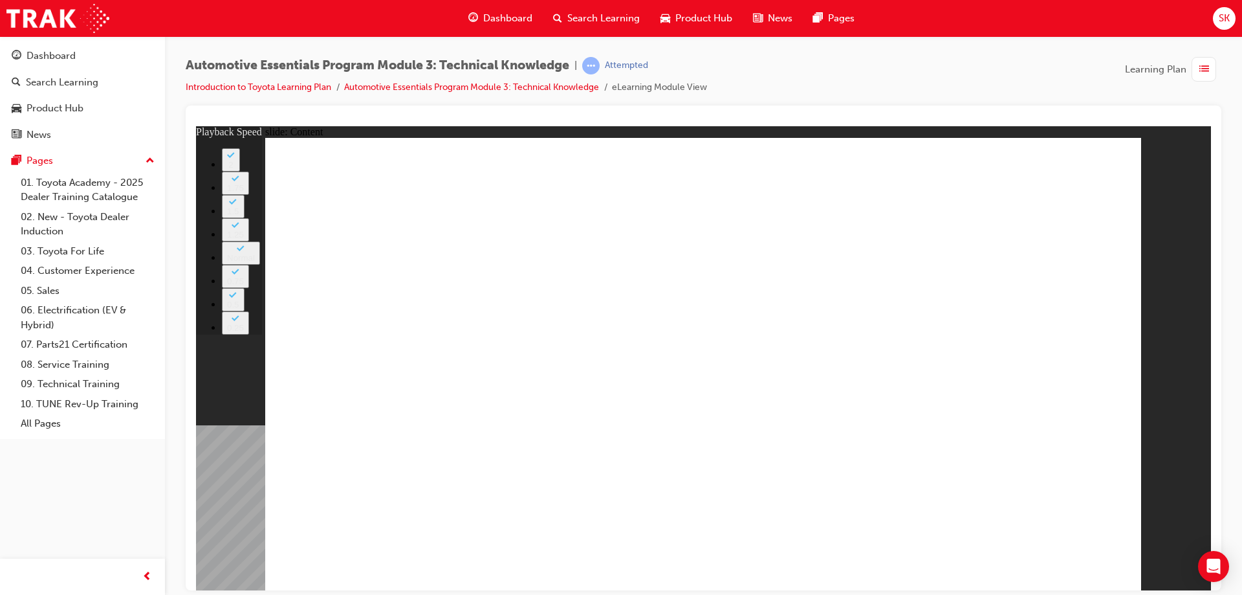
type input "227"
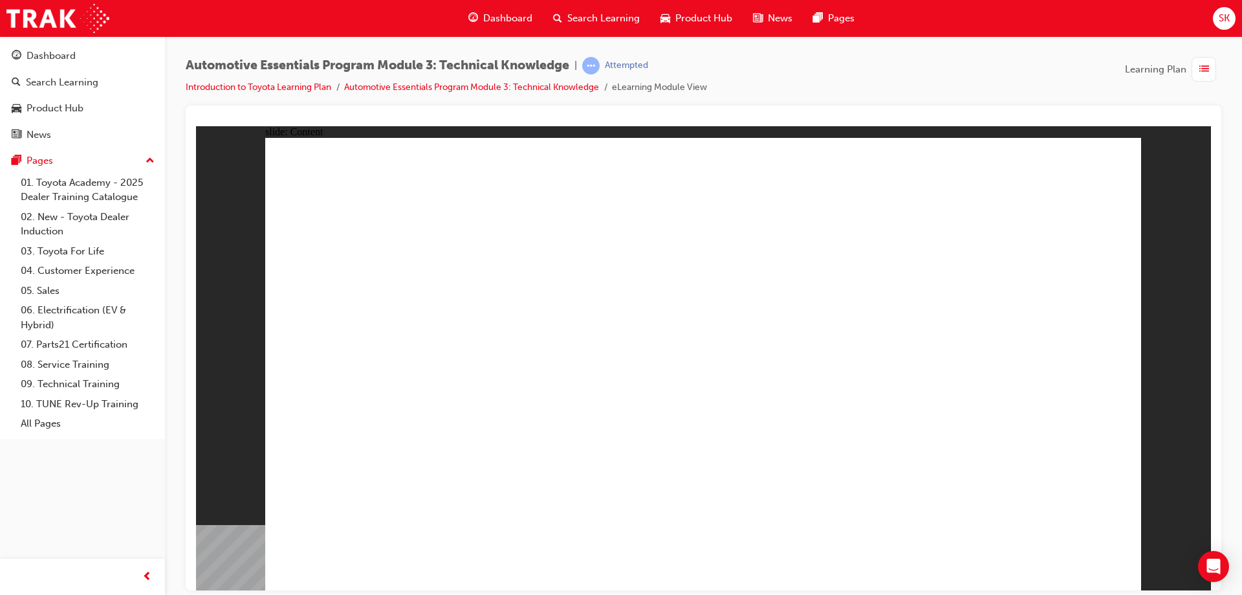
drag, startPoint x: 668, startPoint y: 369, endPoint x: 765, endPoint y: 330, distance: 104.5
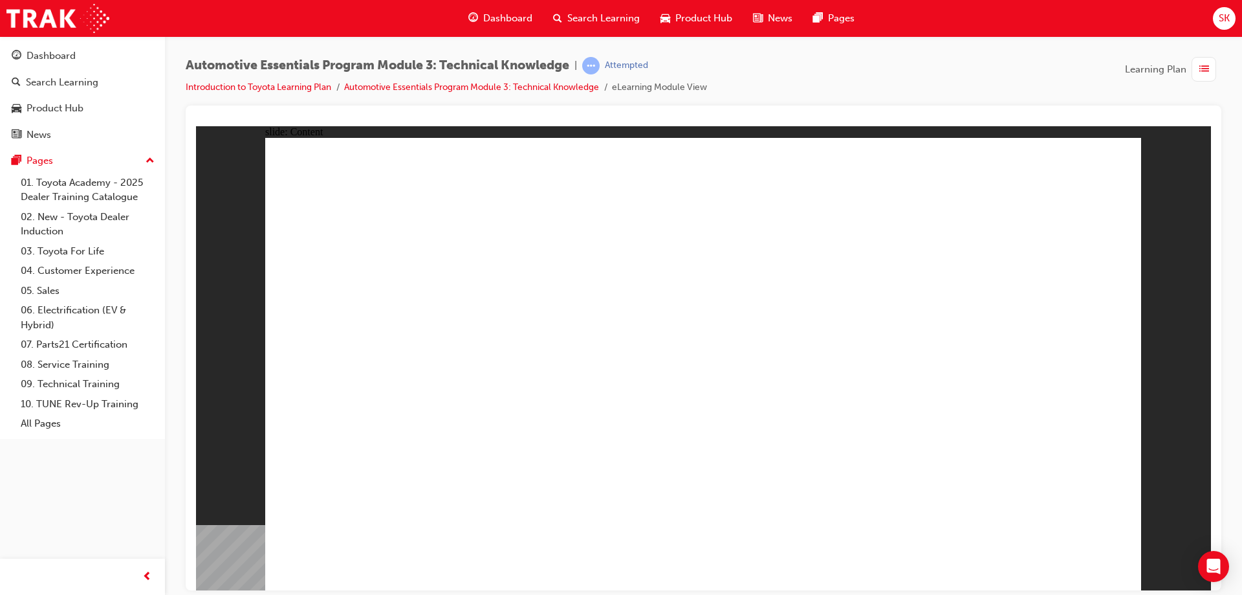
drag, startPoint x: 968, startPoint y: 421, endPoint x: 961, endPoint y: 418, distance: 7.6
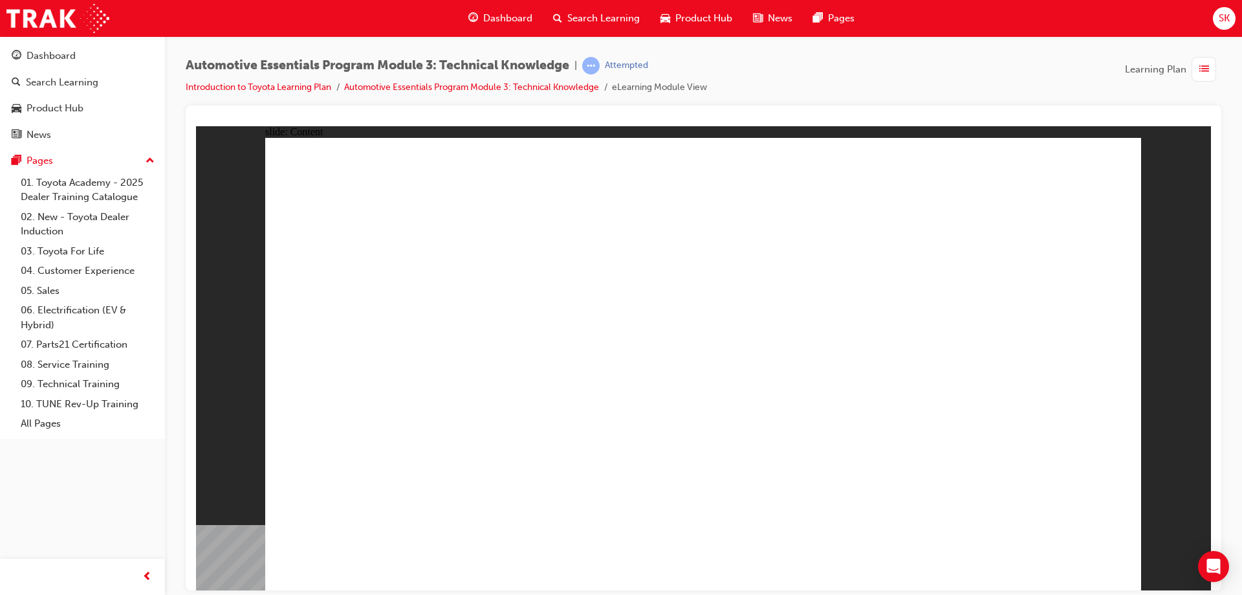
drag, startPoint x: 928, startPoint y: 406, endPoint x: 877, endPoint y: 414, distance: 51.8
drag, startPoint x: 872, startPoint y: 417, endPoint x: 866, endPoint y: 405, distance: 13.3
drag, startPoint x: 827, startPoint y: 340, endPoint x: 834, endPoint y: 322, distance: 19.5
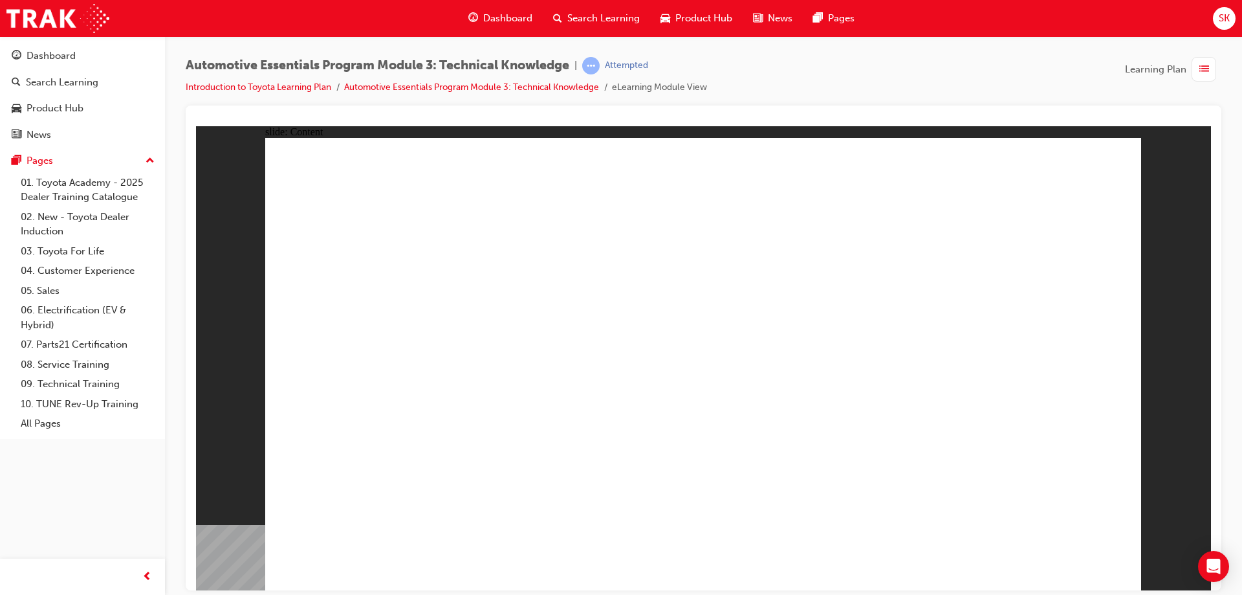
drag, startPoint x: 834, startPoint y: 322, endPoint x: 848, endPoint y: 316, distance: 14.8
drag, startPoint x: 848, startPoint y: 316, endPoint x: 871, endPoint y: 316, distance: 23.3
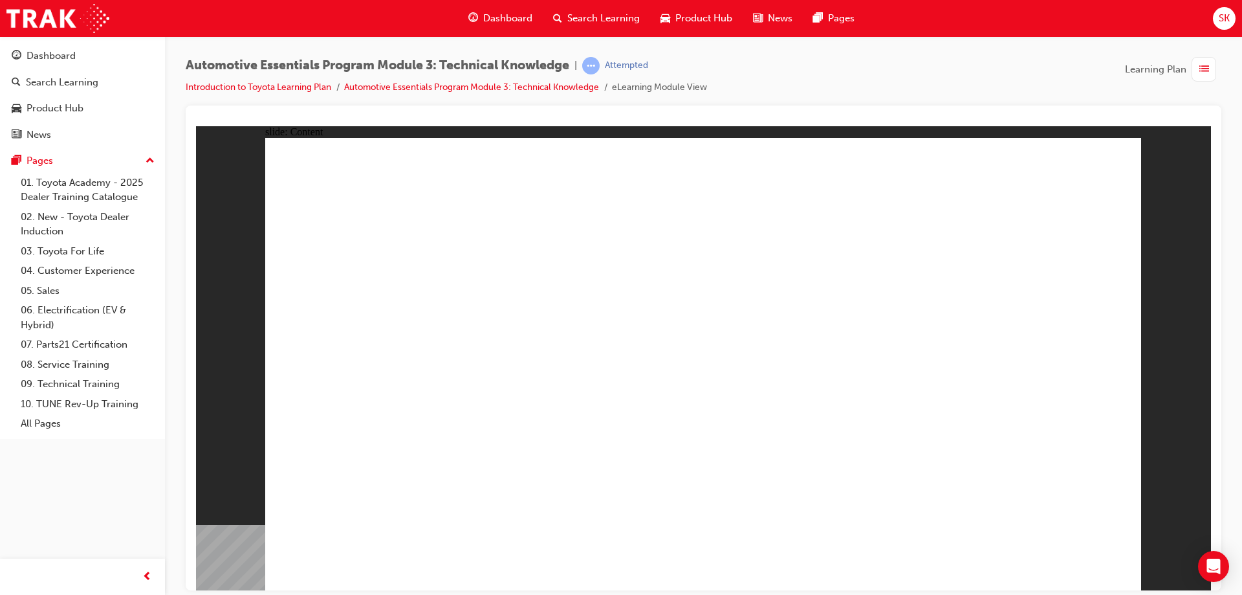
drag, startPoint x: 848, startPoint y: 438, endPoint x: 940, endPoint y: 272, distance: 190.0
drag, startPoint x: 1067, startPoint y: 191, endPoint x: 1051, endPoint y: 198, distance: 17.7
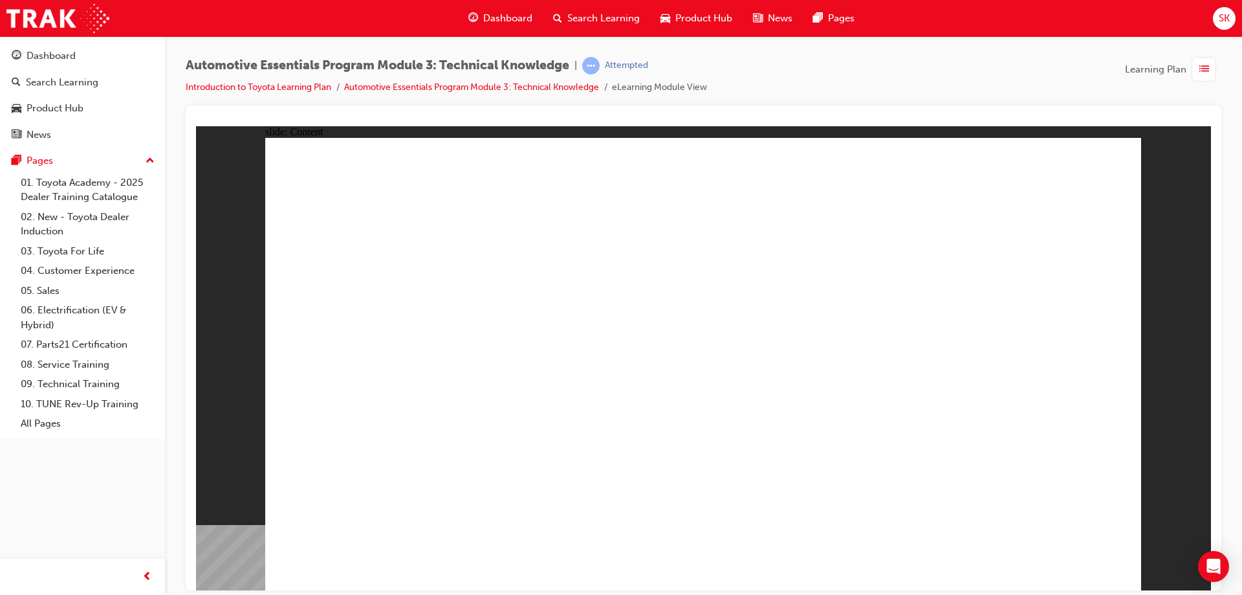
drag, startPoint x: 812, startPoint y: 187, endPoint x: 906, endPoint y: 230, distance: 103.4
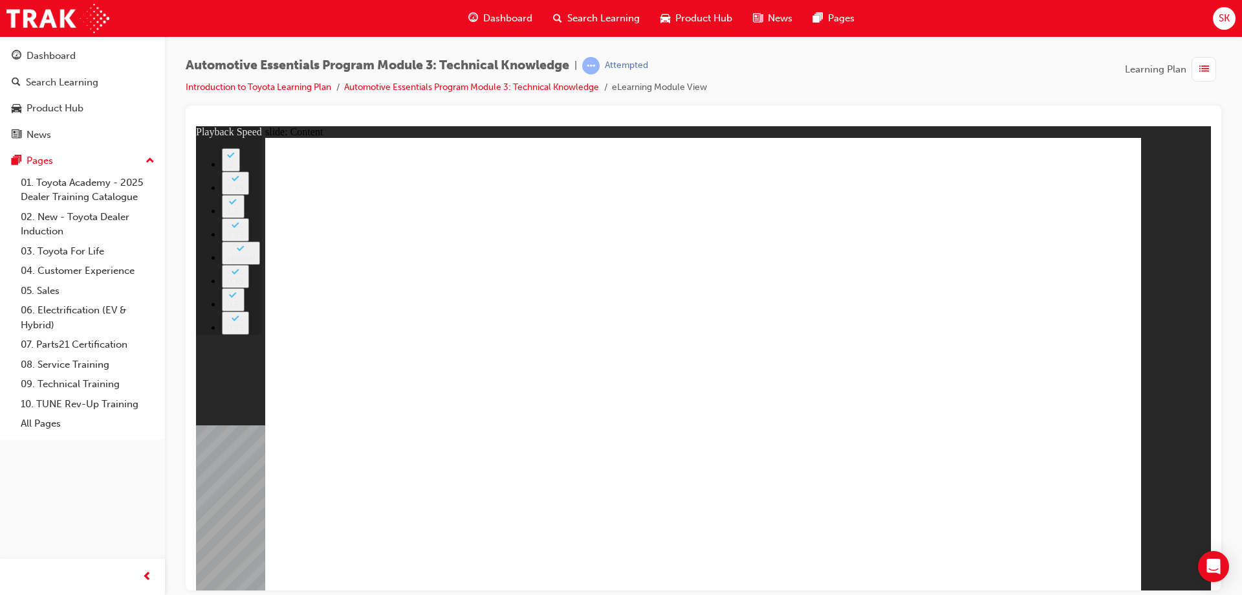
type input "13"
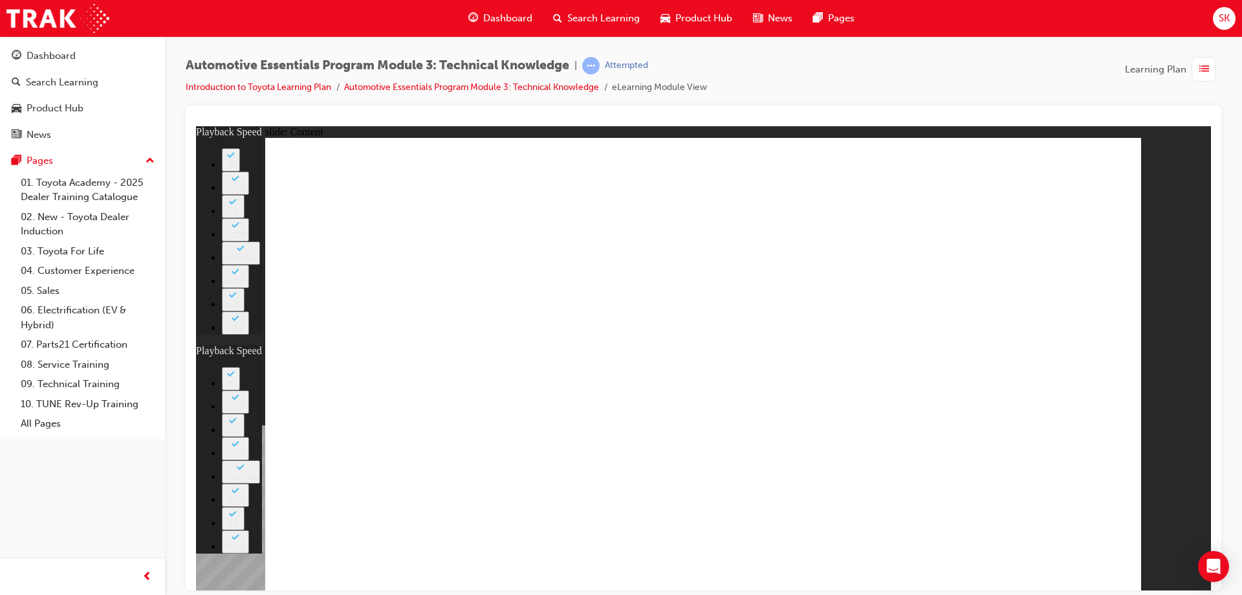
drag, startPoint x: 975, startPoint y: 165, endPoint x: 929, endPoint y: 167, distance: 46.0
type input "1"
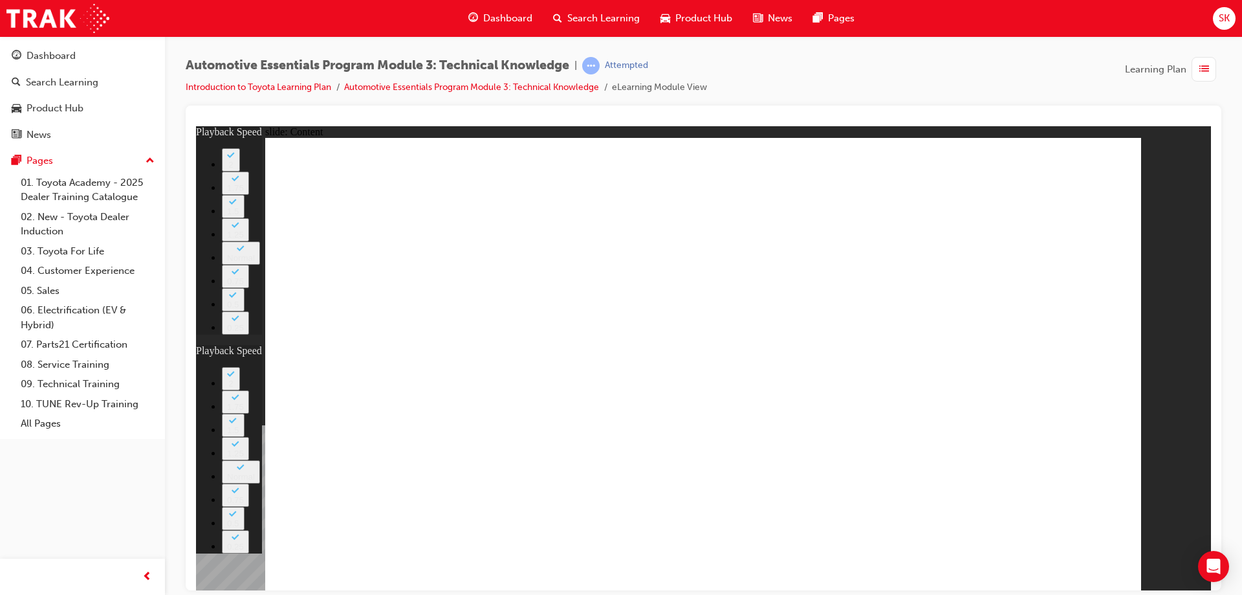
type input "13"
type input "1"
drag, startPoint x: 1088, startPoint y: 166, endPoint x: 1127, endPoint y: 170, distance: 39.0
drag, startPoint x: 1120, startPoint y: 169, endPoint x: 1105, endPoint y: 533, distance: 364.0
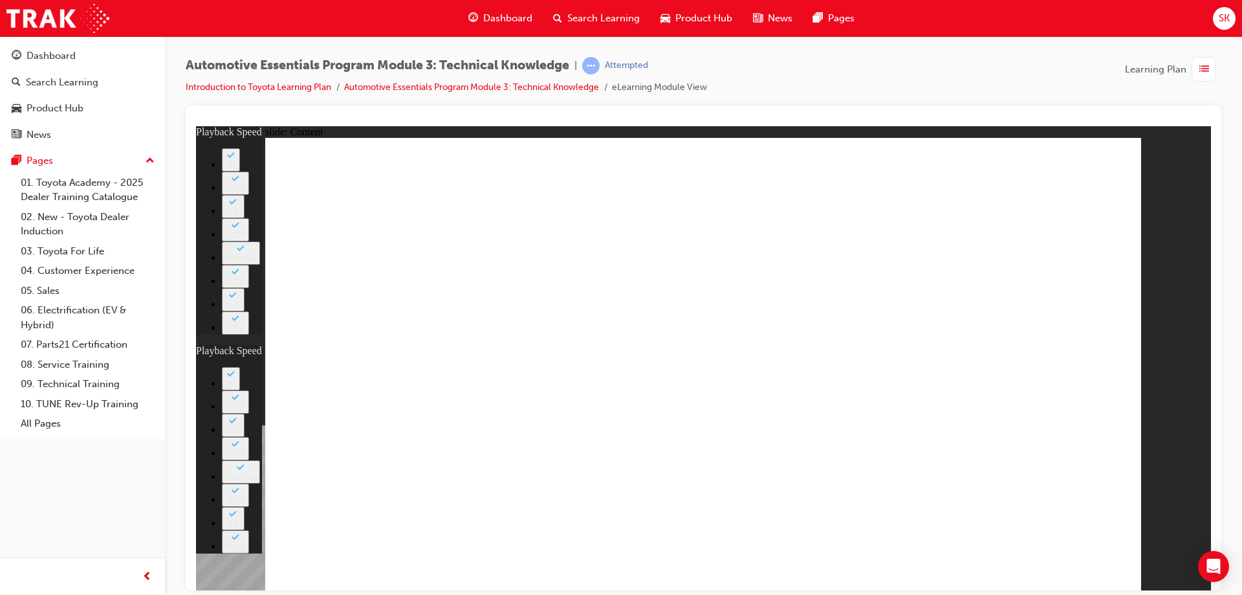
drag, startPoint x: 1105, startPoint y: 577, endPoint x: 1083, endPoint y: 547, distance: 36.5
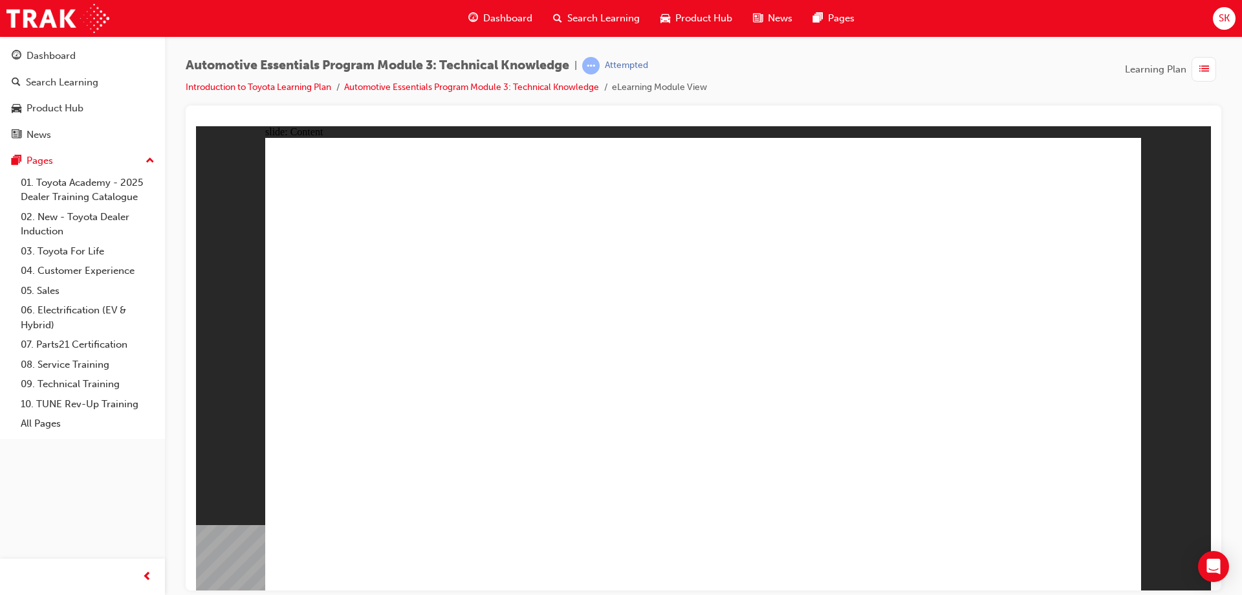
drag, startPoint x: 337, startPoint y: 458, endPoint x: 348, endPoint y: 470, distance: 16.5
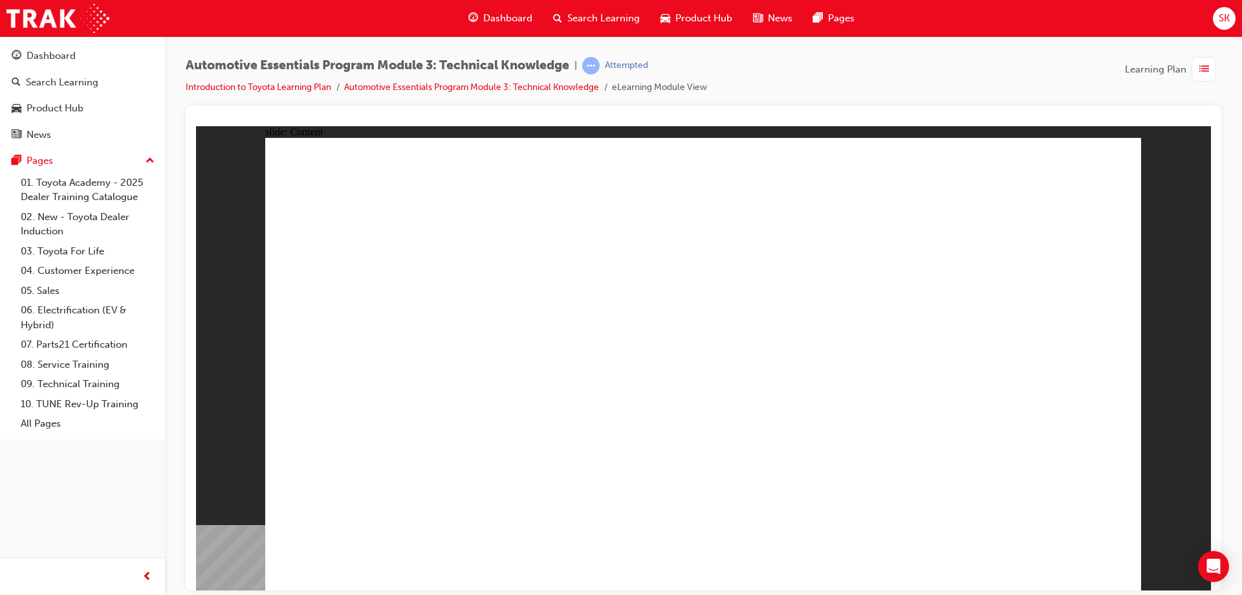
drag, startPoint x: 932, startPoint y: 483, endPoint x: 916, endPoint y: 485, distance: 16.9
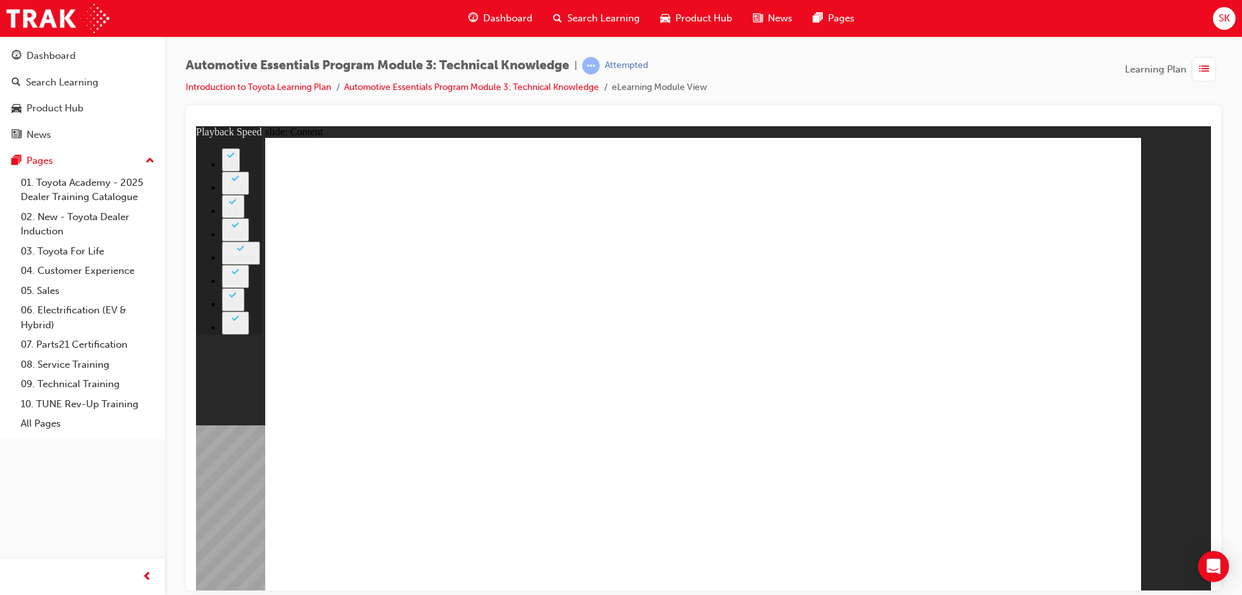
type input "18"
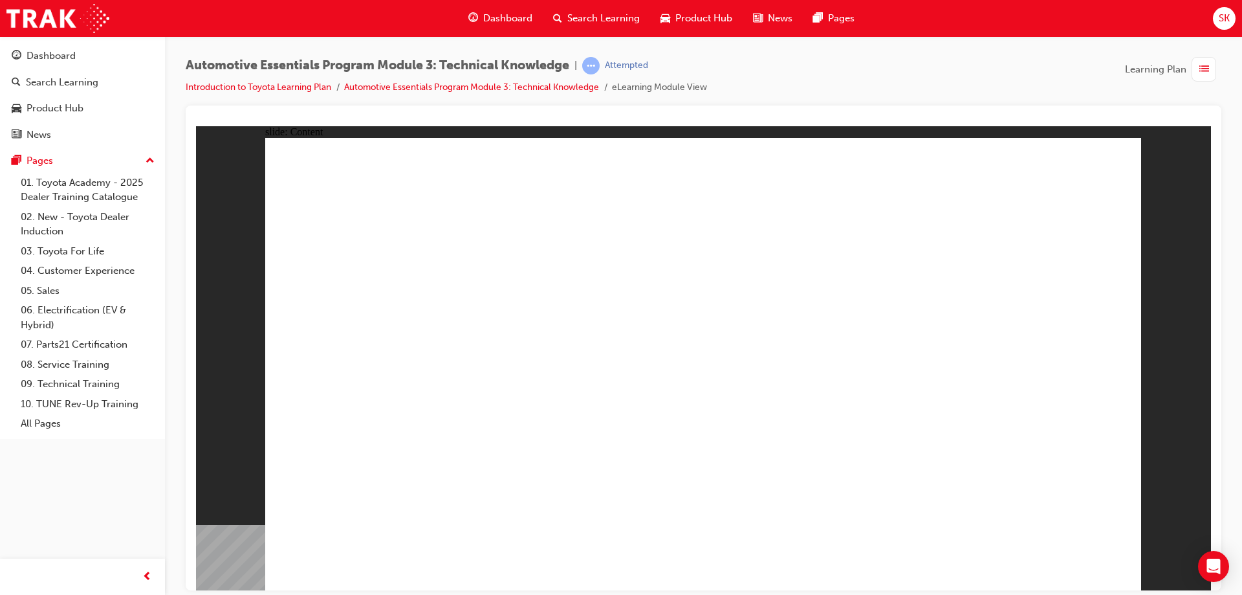
drag, startPoint x: 1103, startPoint y: 150, endPoint x: 831, endPoint y: 263, distance: 294.2
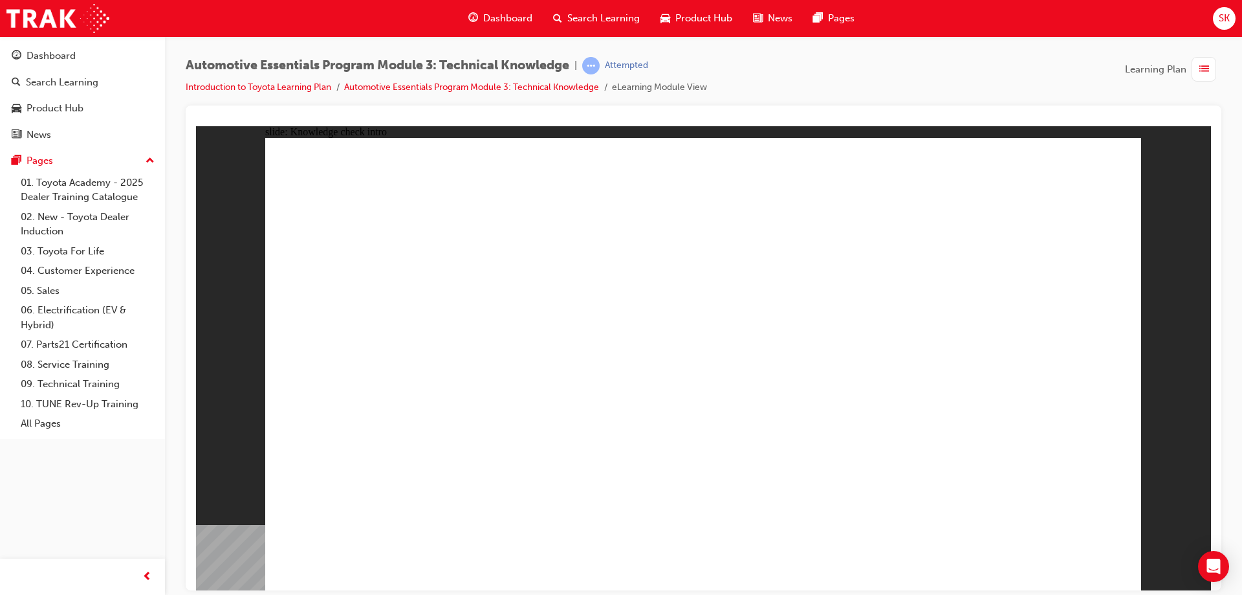
radio input "true"
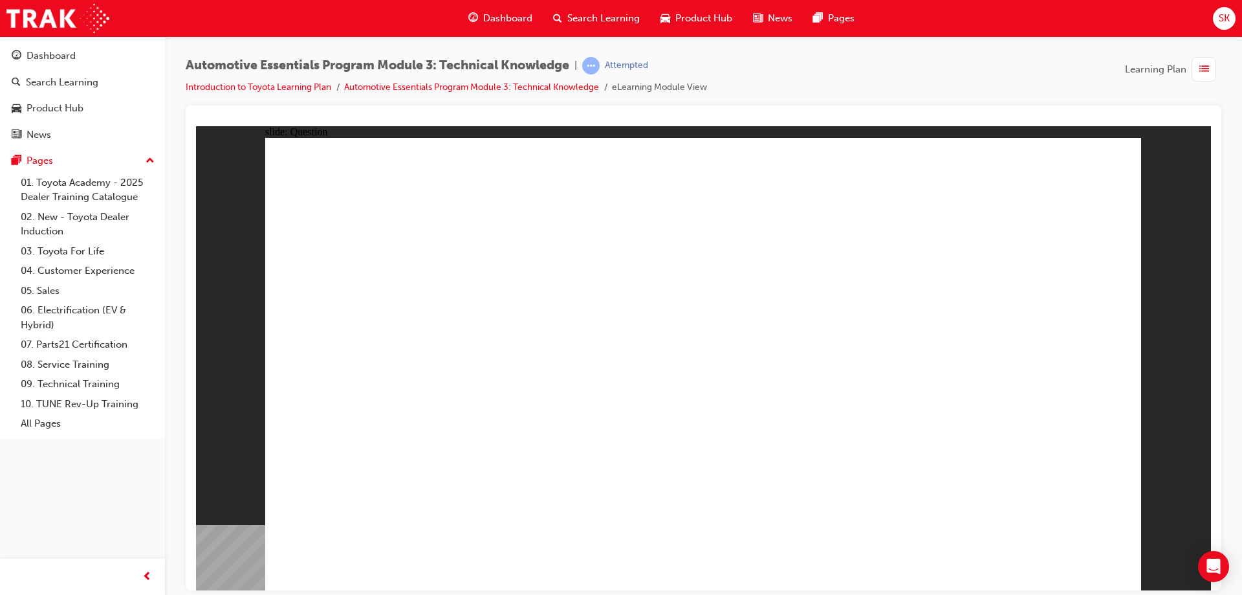
radio input "true"
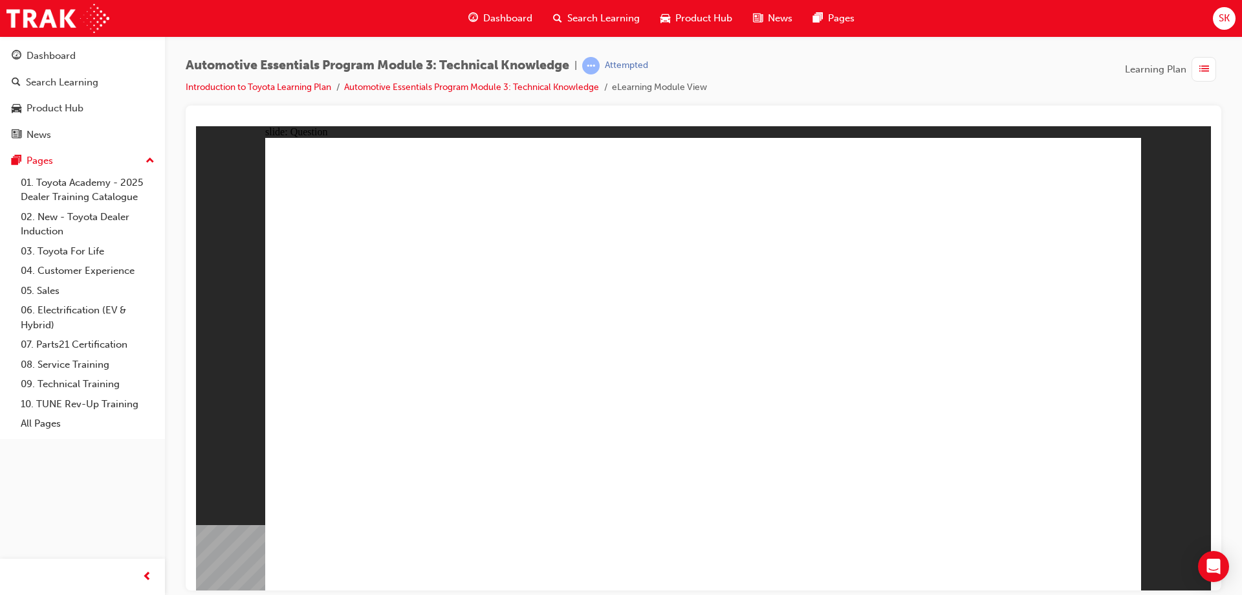
radio input "true"
drag, startPoint x: 916, startPoint y: 261, endPoint x: 991, endPoint y: 465, distance: 216.6
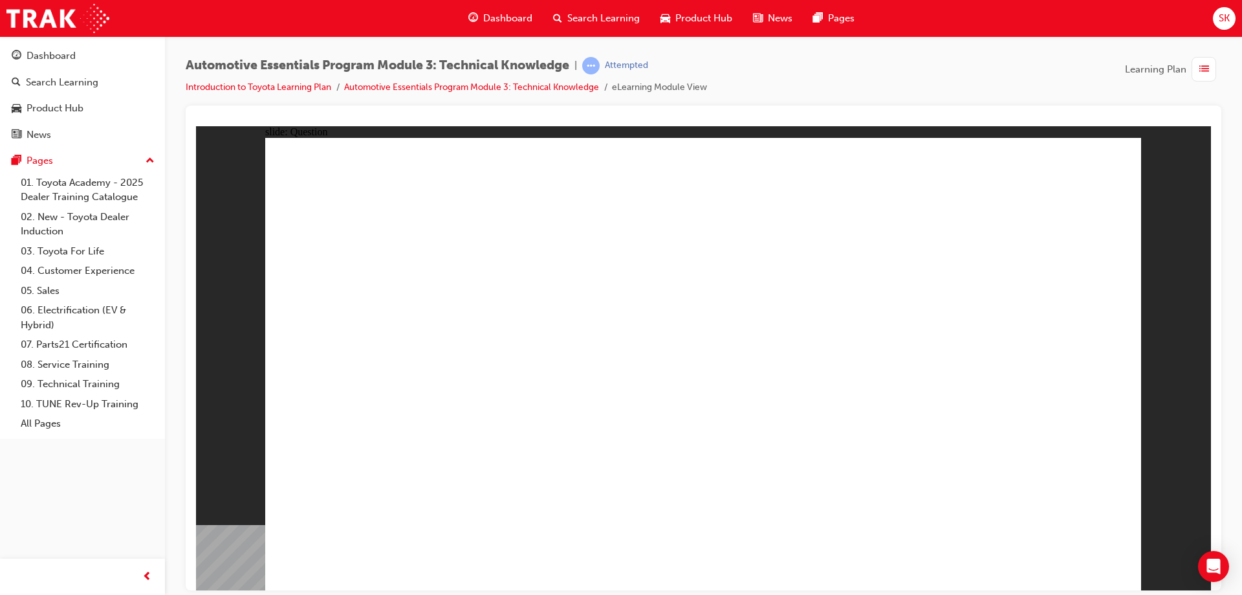
radio input "true"
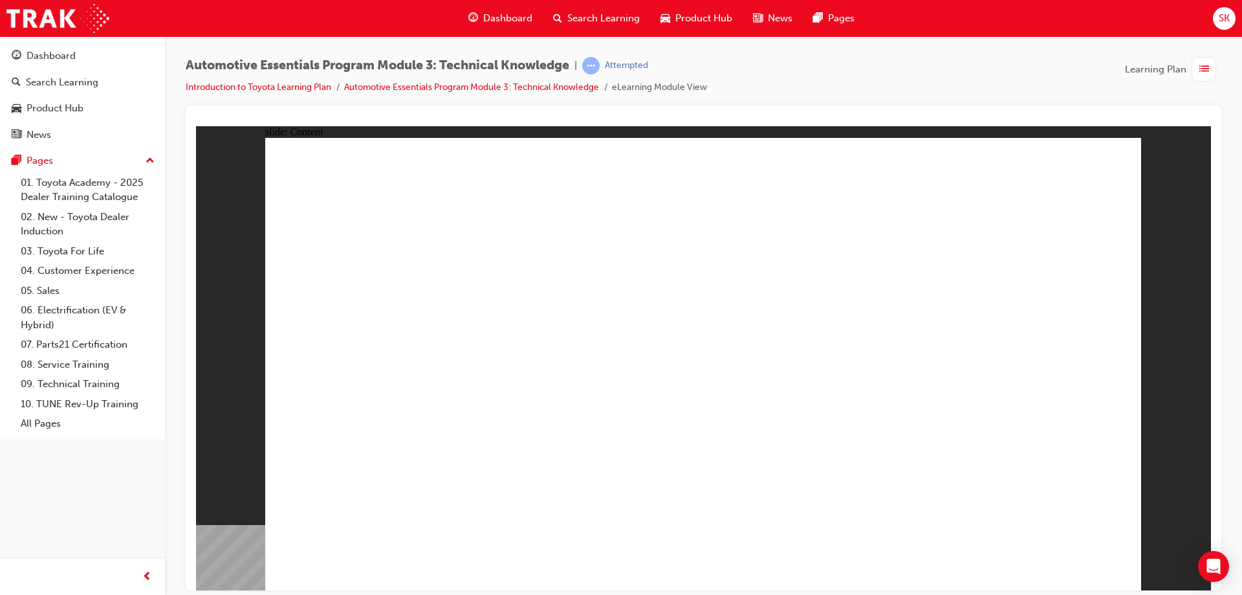
drag, startPoint x: 984, startPoint y: 193, endPoint x: 988, endPoint y: 186, distance: 8.1
